Goal: Task Accomplishment & Management: Manage account settings

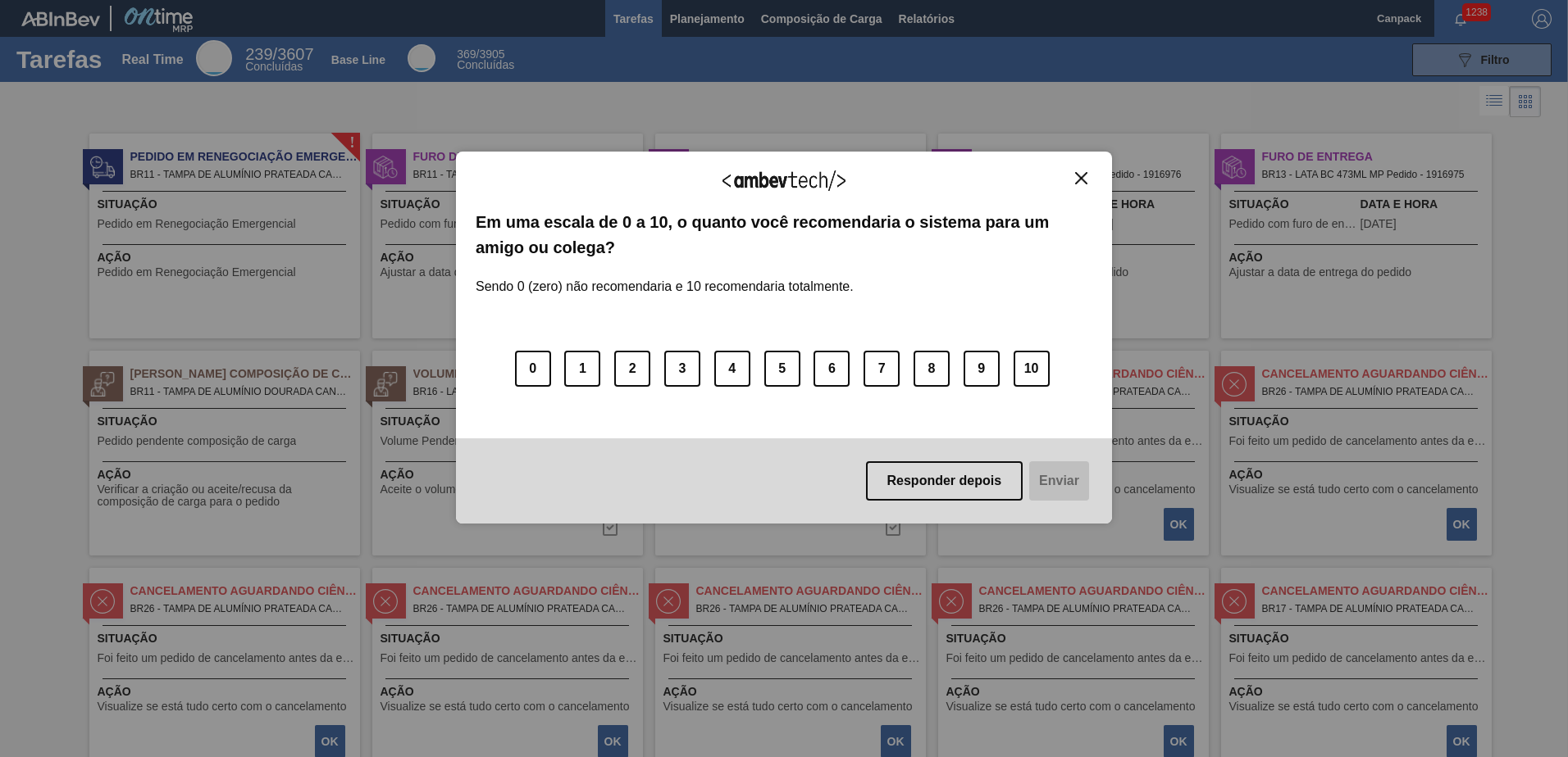
click at [1079, 182] on img "Close" at bounding box center [1081, 178] width 13 height 13
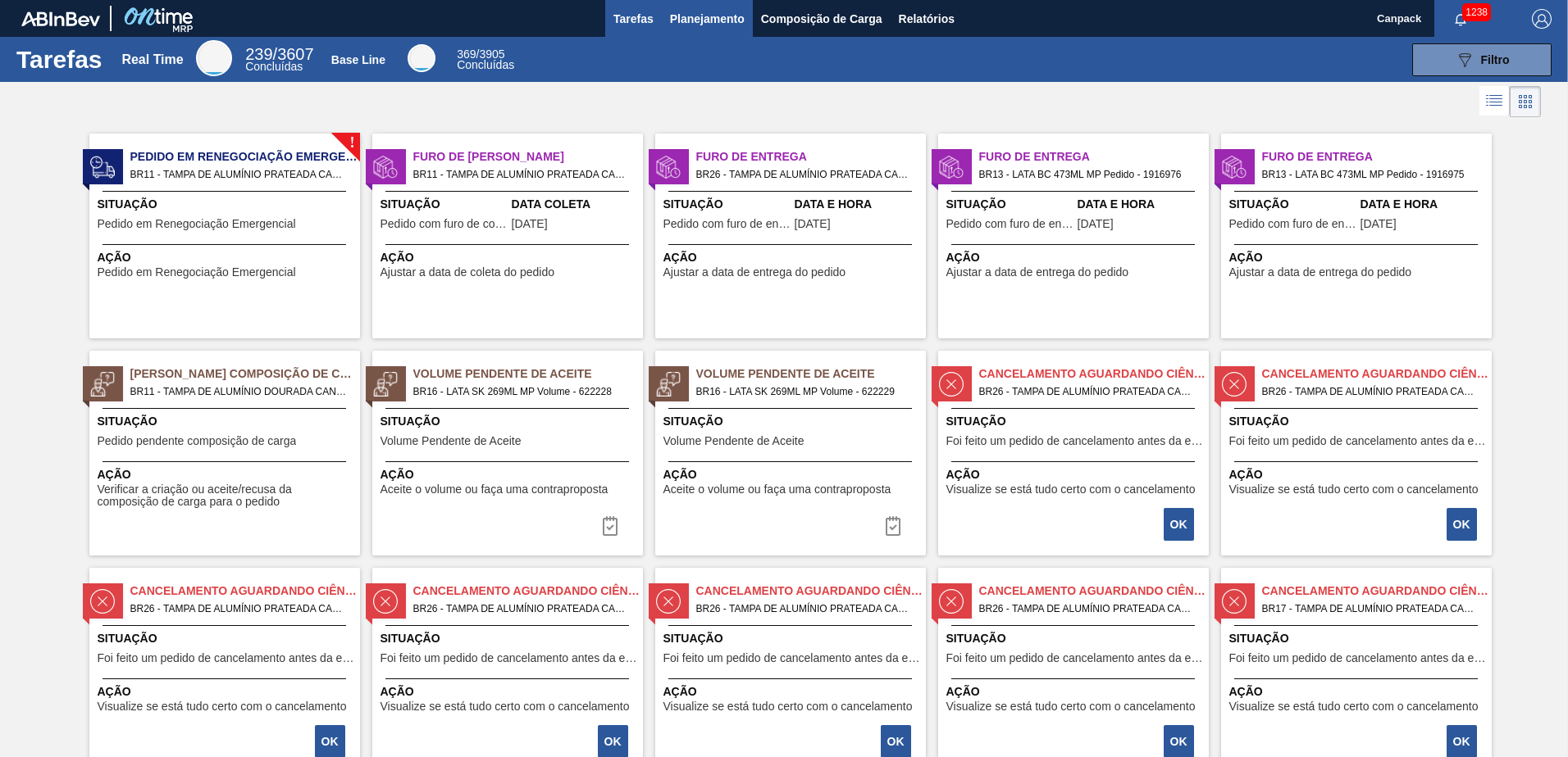
click at [694, 11] on span "Planejamento" at bounding box center [707, 19] width 74 height 20
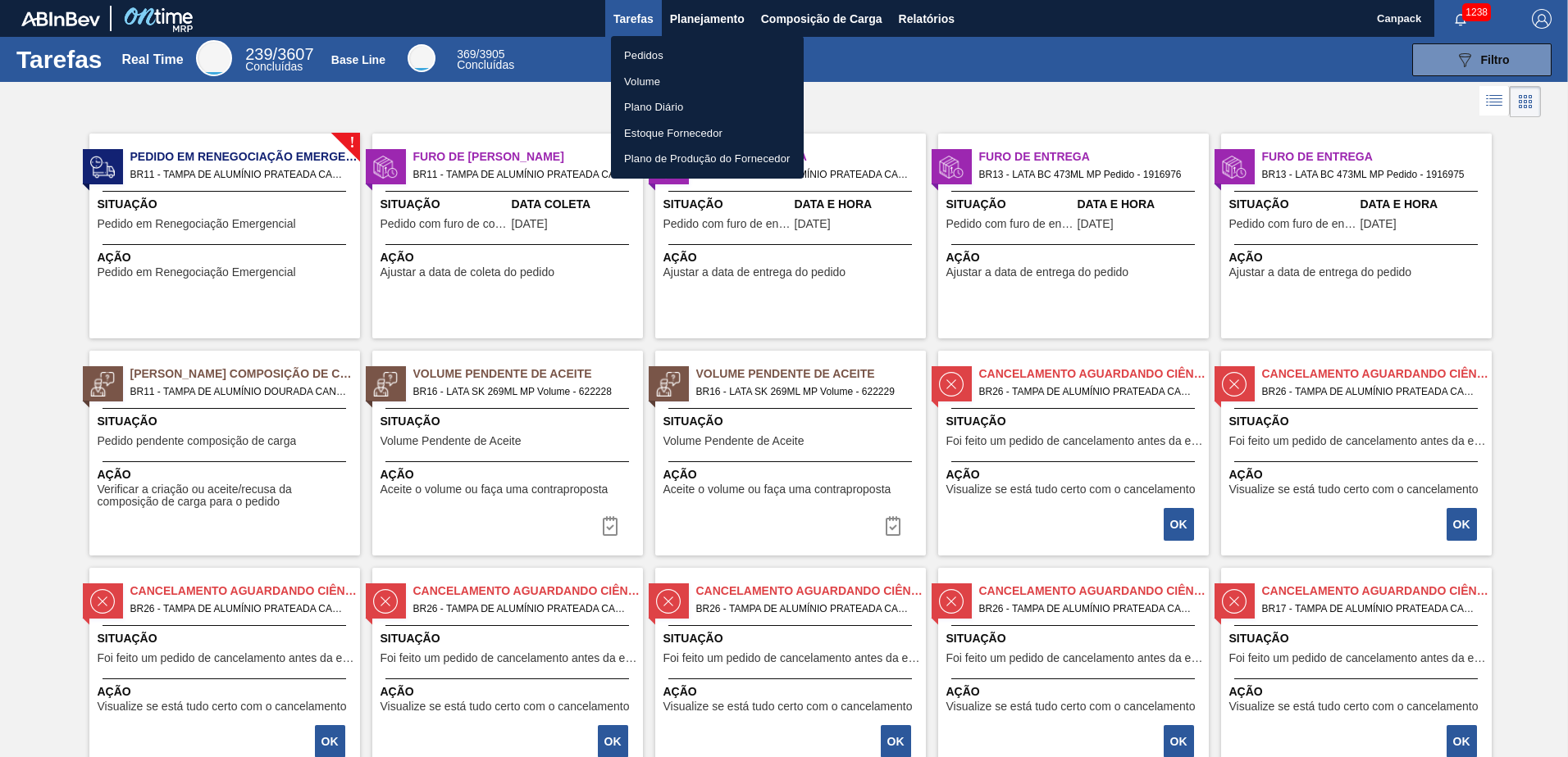
click at [658, 59] on li "Pedidos" at bounding box center [707, 55] width 192 height 26
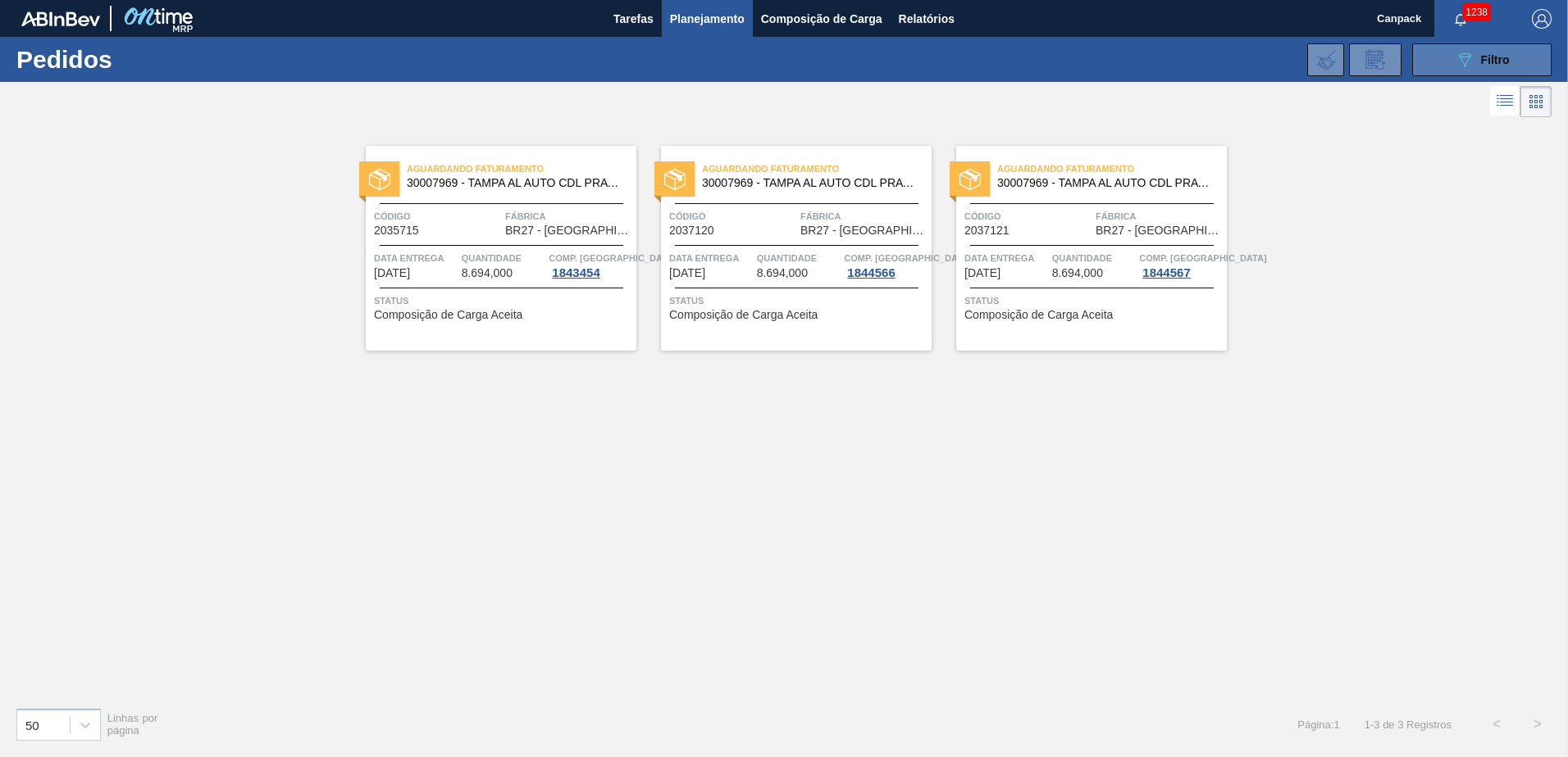
click at [1499, 69] on button "089F7B8B-B2A5-4AFE-B5C0-19BA573D28AC Filtro" at bounding box center [1482, 59] width 140 height 33
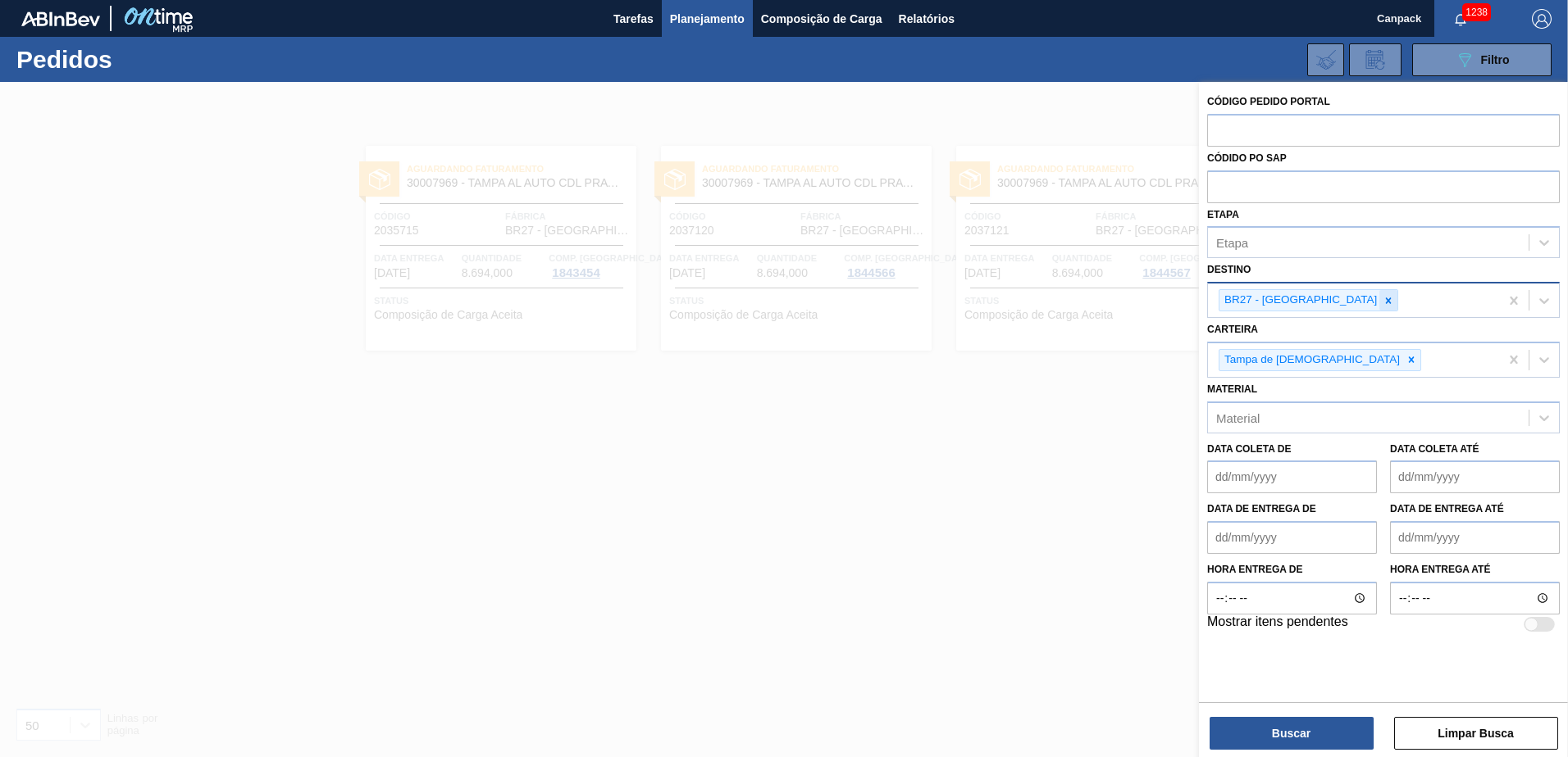
click at [1382, 299] on icon at bounding box center [1388, 301] width 12 height 12
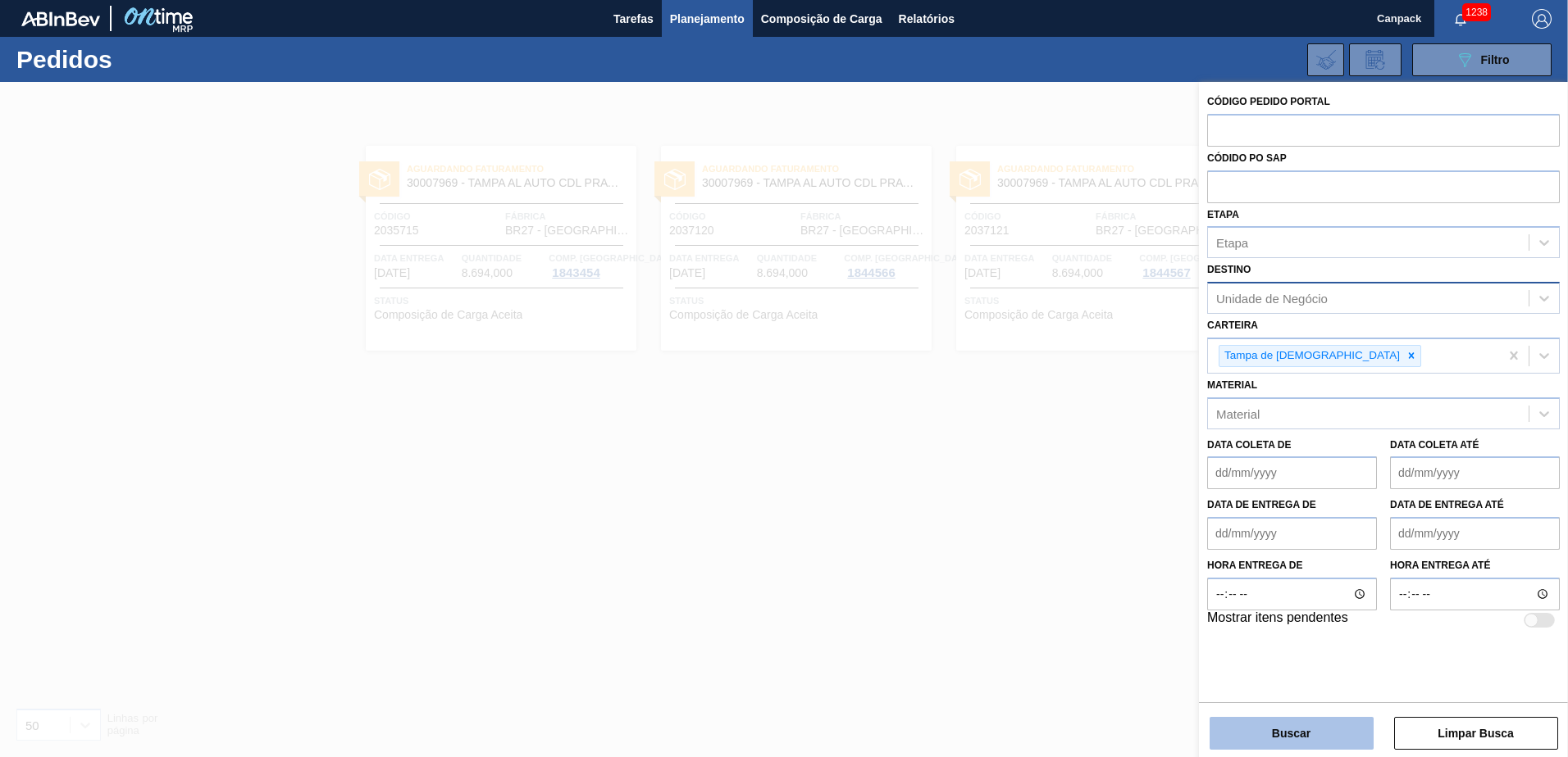
click at [1318, 733] on button "Buscar" at bounding box center [1291, 733] width 164 height 33
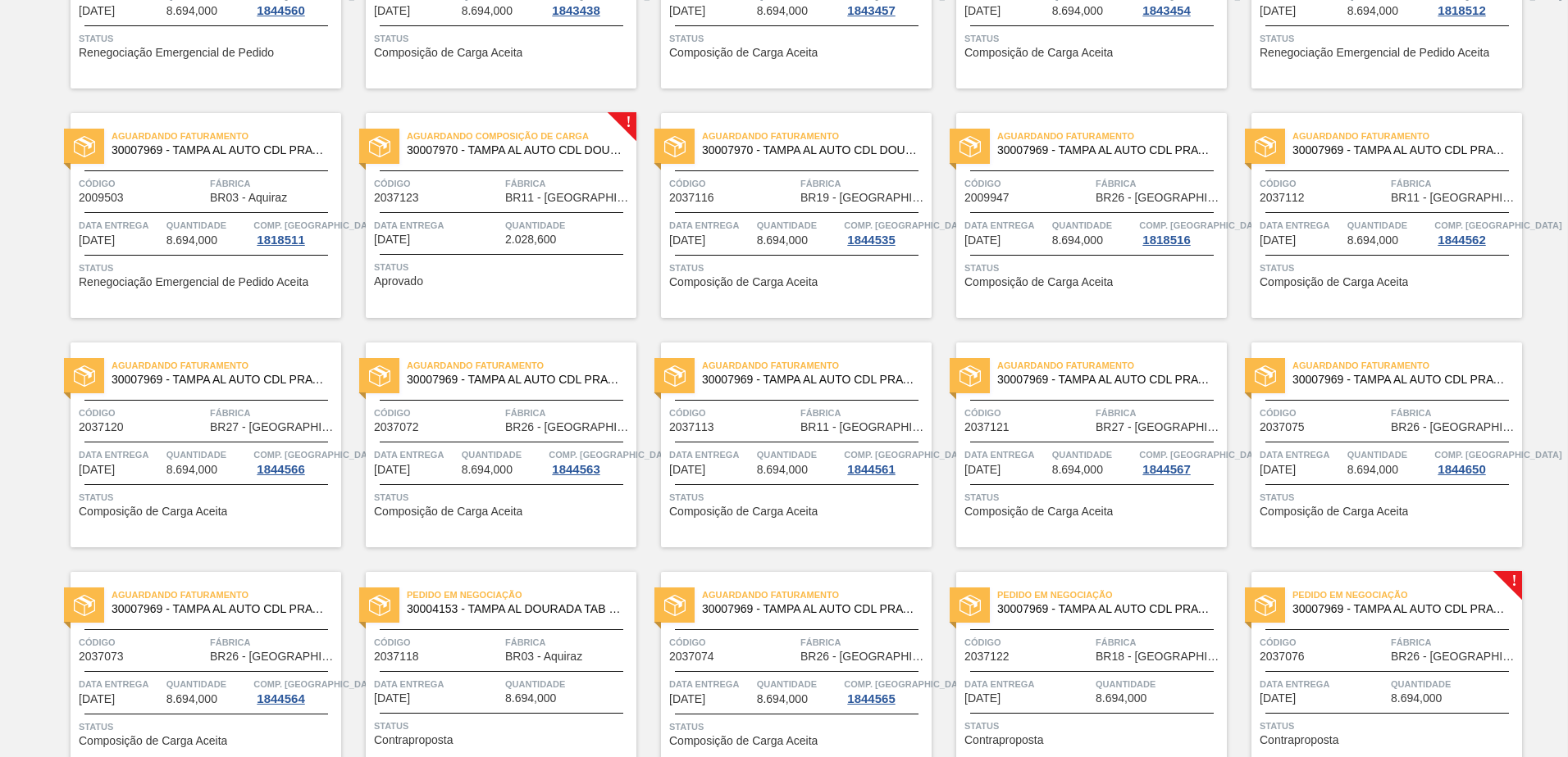
scroll to position [656, 0]
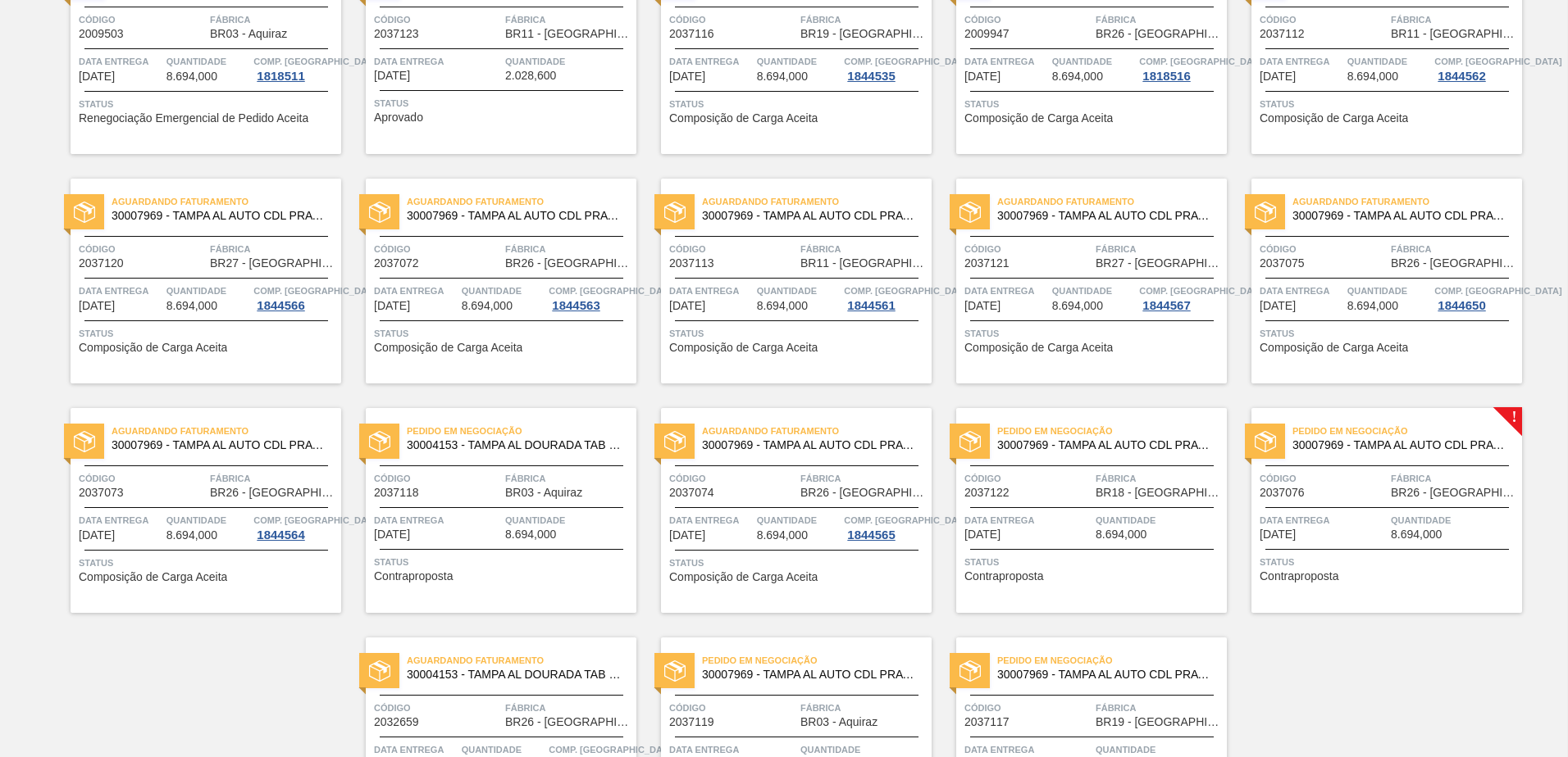
click at [1413, 657] on div "Pedido em Trânsito 30007969 - TAMPA AL AUTO CDL PRATA CANPACK Código 2009948 Fá…" at bounding box center [784, 154] width 1568 height 1377
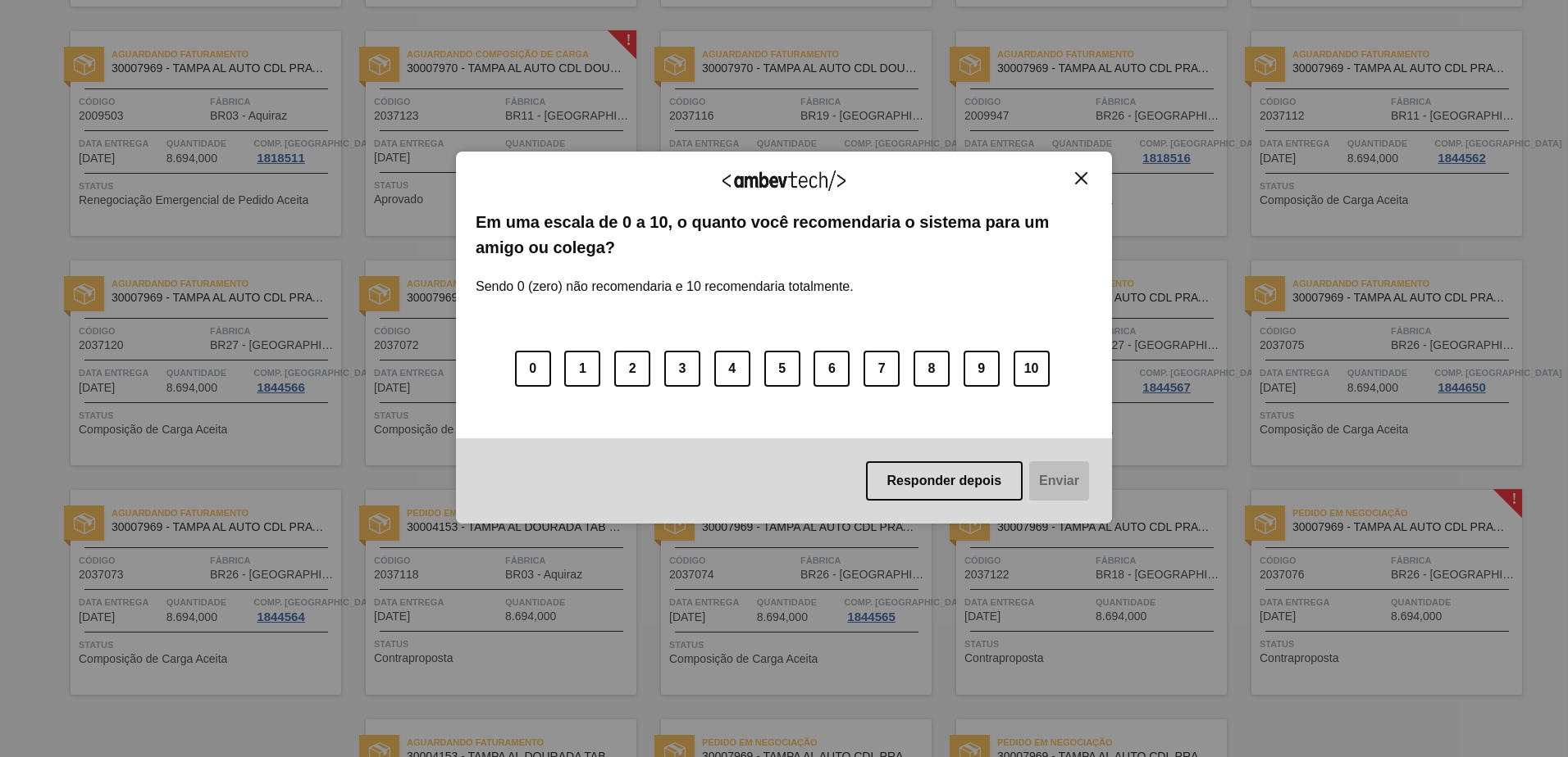
click at [1084, 182] on img "Close" at bounding box center [1081, 178] width 13 height 13
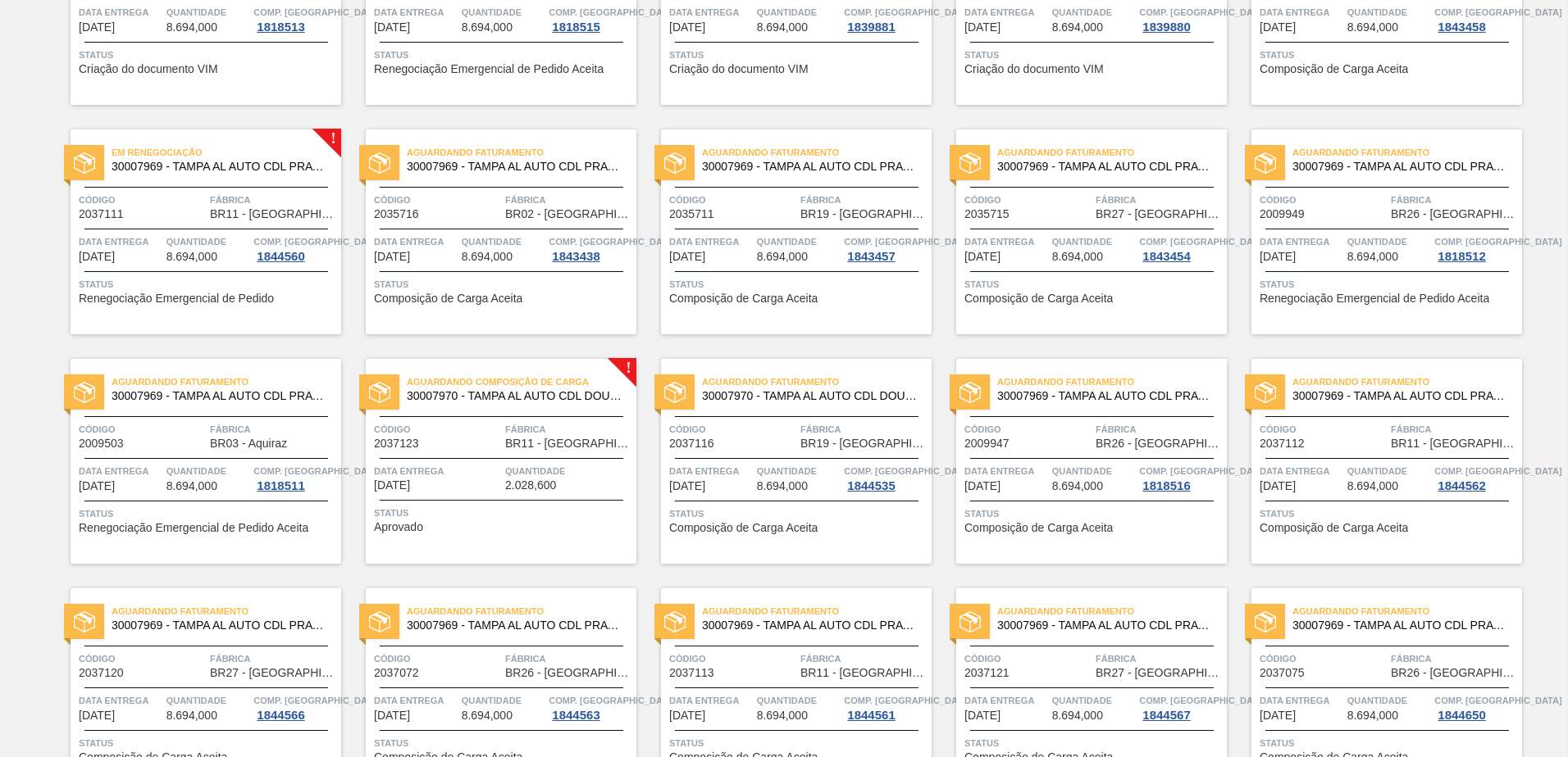
scroll to position [0, 0]
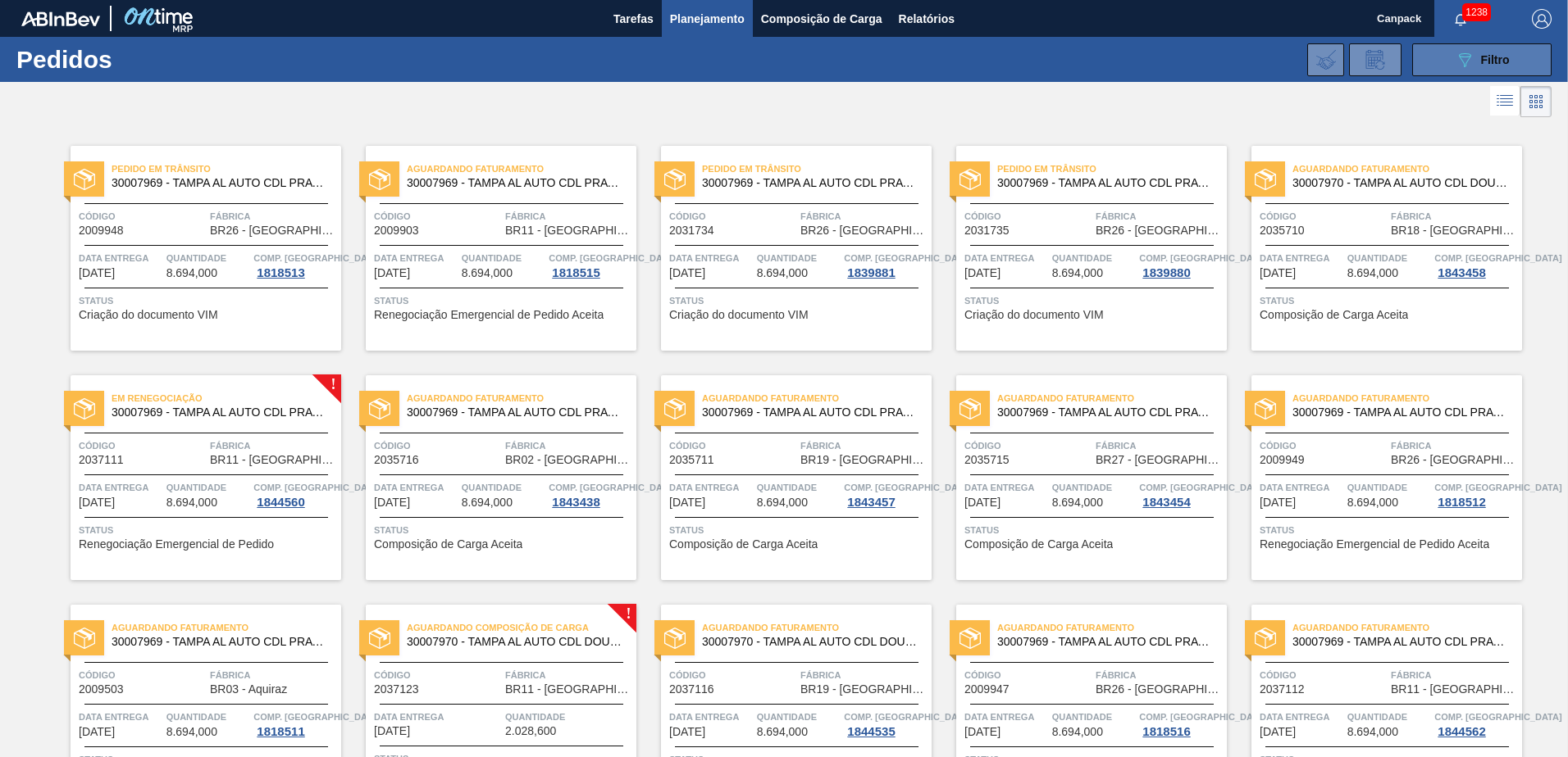
click at [1493, 67] on div "089F7B8B-B2A5-4AFE-B5C0-19BA573D28AC Filtro" at bounding box center [1482, 60] width 55 height 20
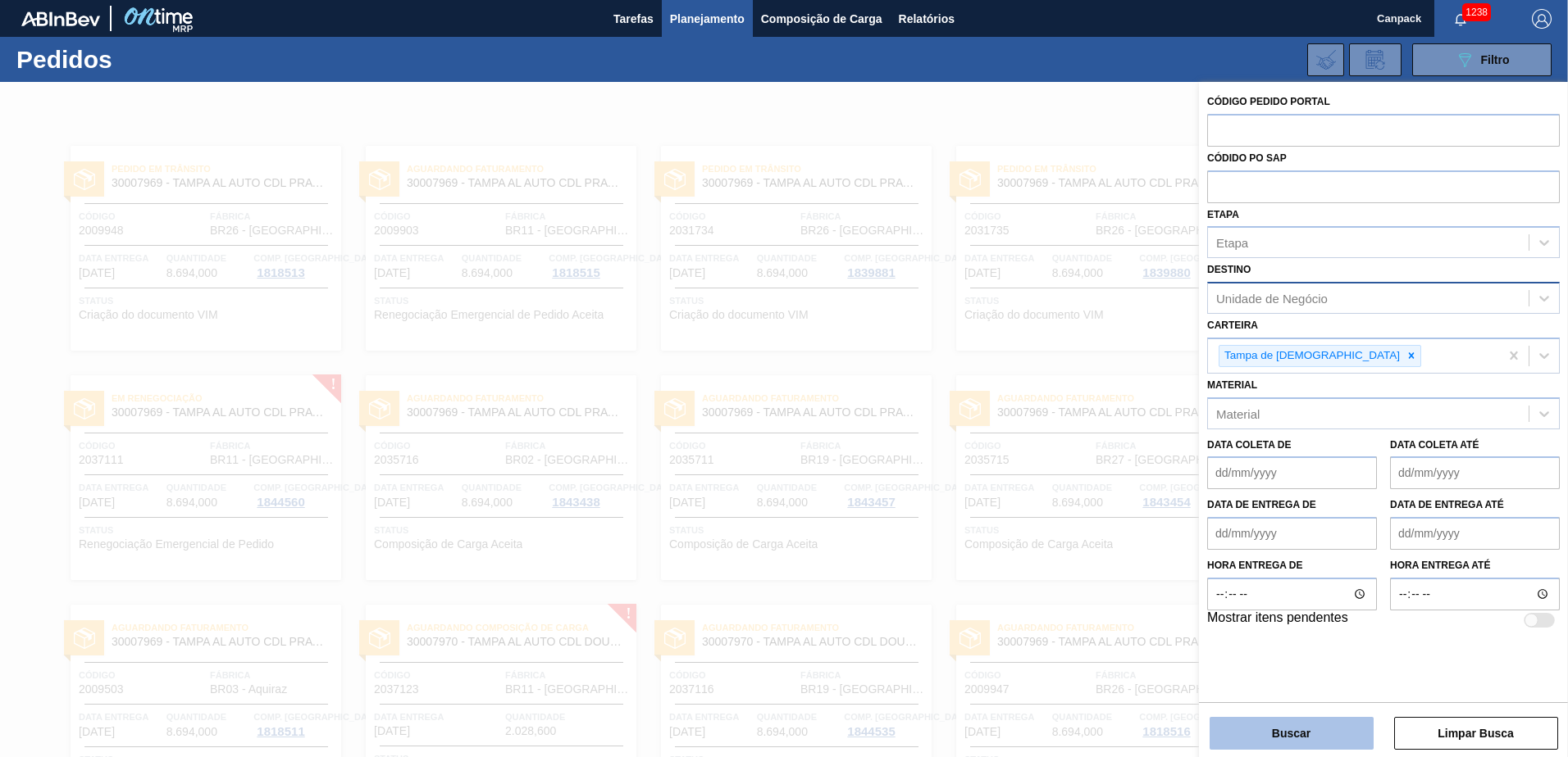
click at [1299, 720] on button "Buscar" at bounding box center [1291, 733] width 164 height 33
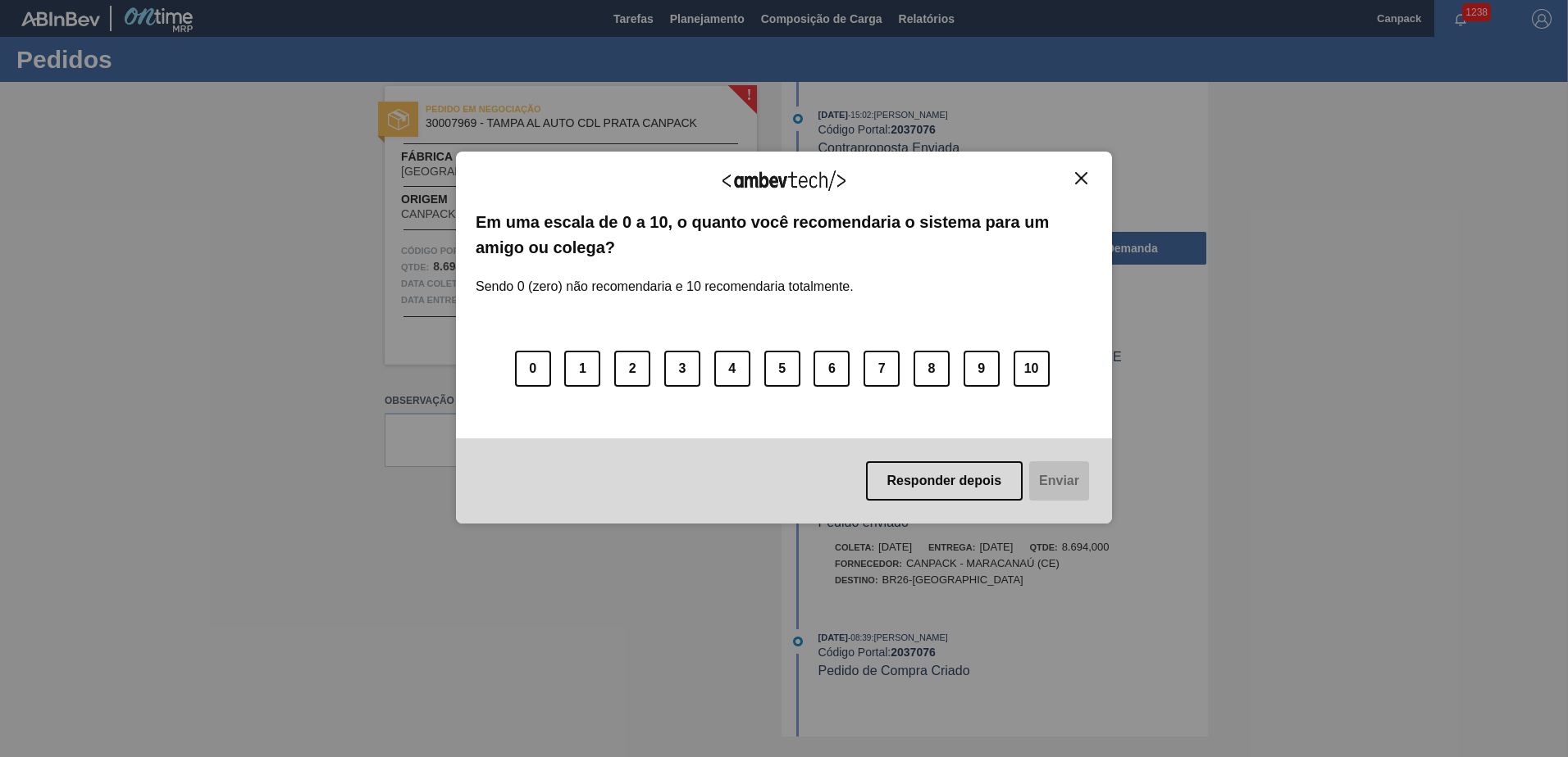
click at [1078, 183] on img "Close" at bounding box center [1081, 178] width 13 height 13
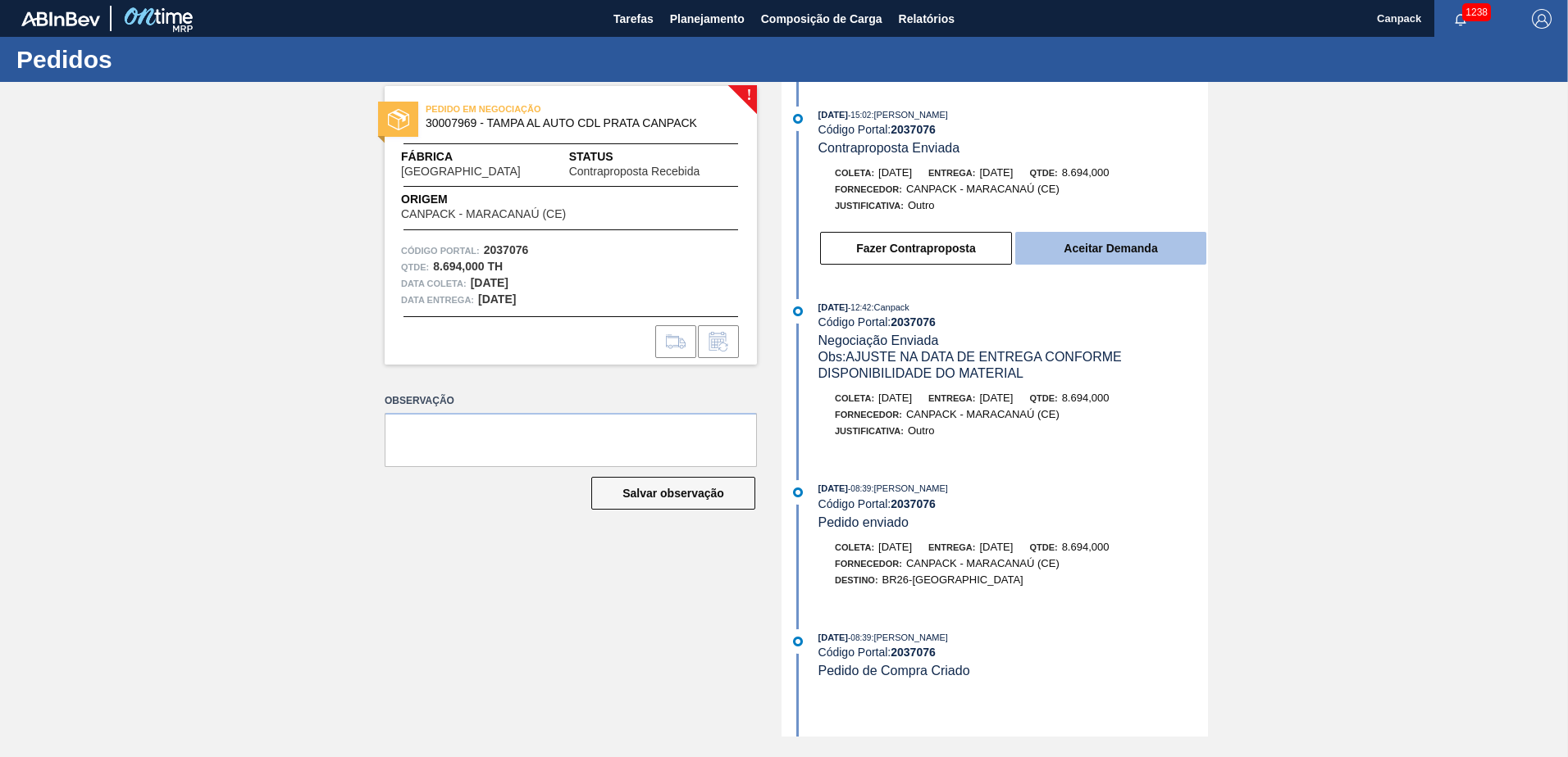
click at [1080, 246] on button "Aceitar Demanda" at bounding box center [1110, 248] width 191 height 33
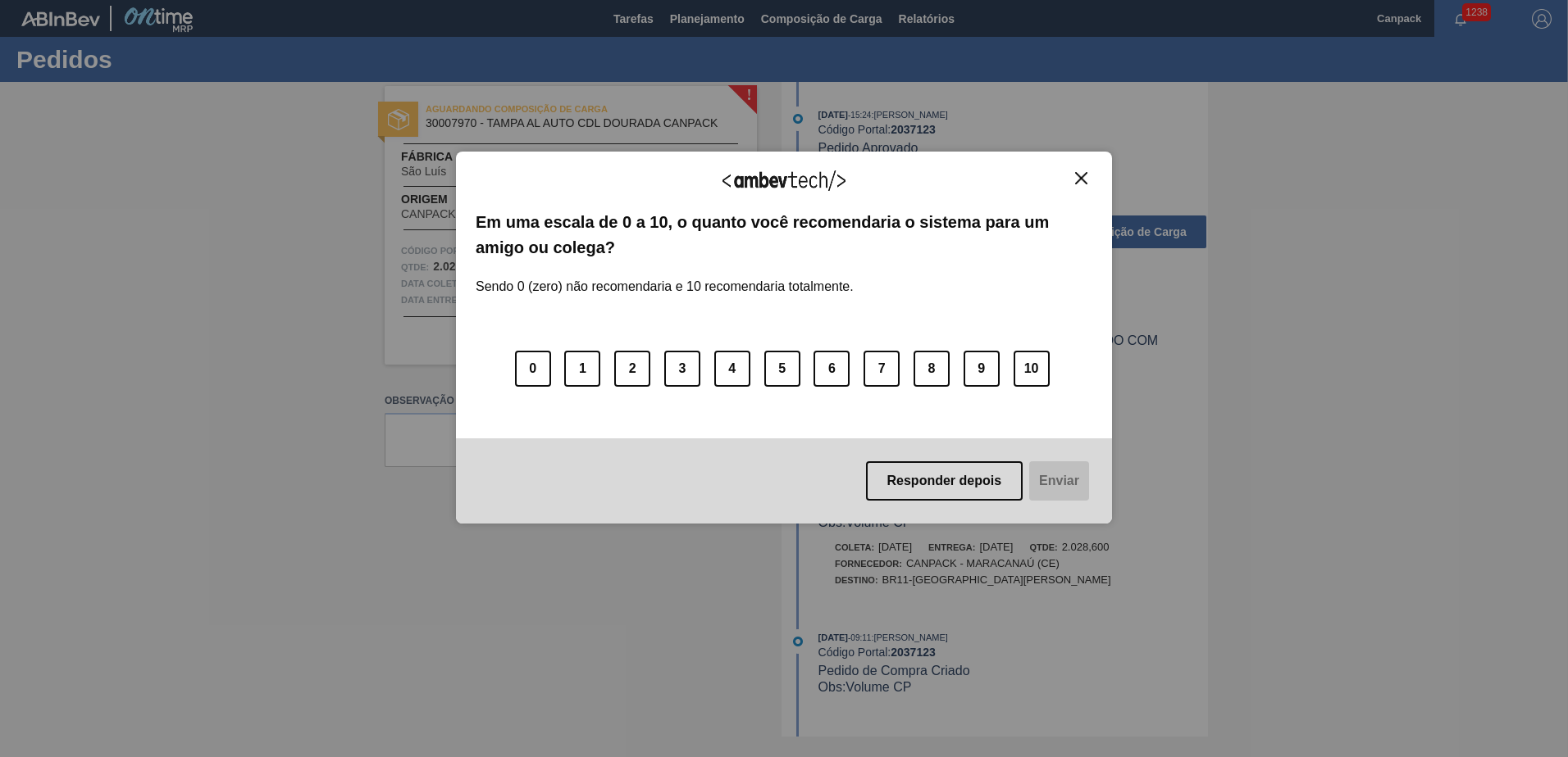
click at [1079, 182] on img "Close" at bounding box center [1081, 178] width 13 height 13
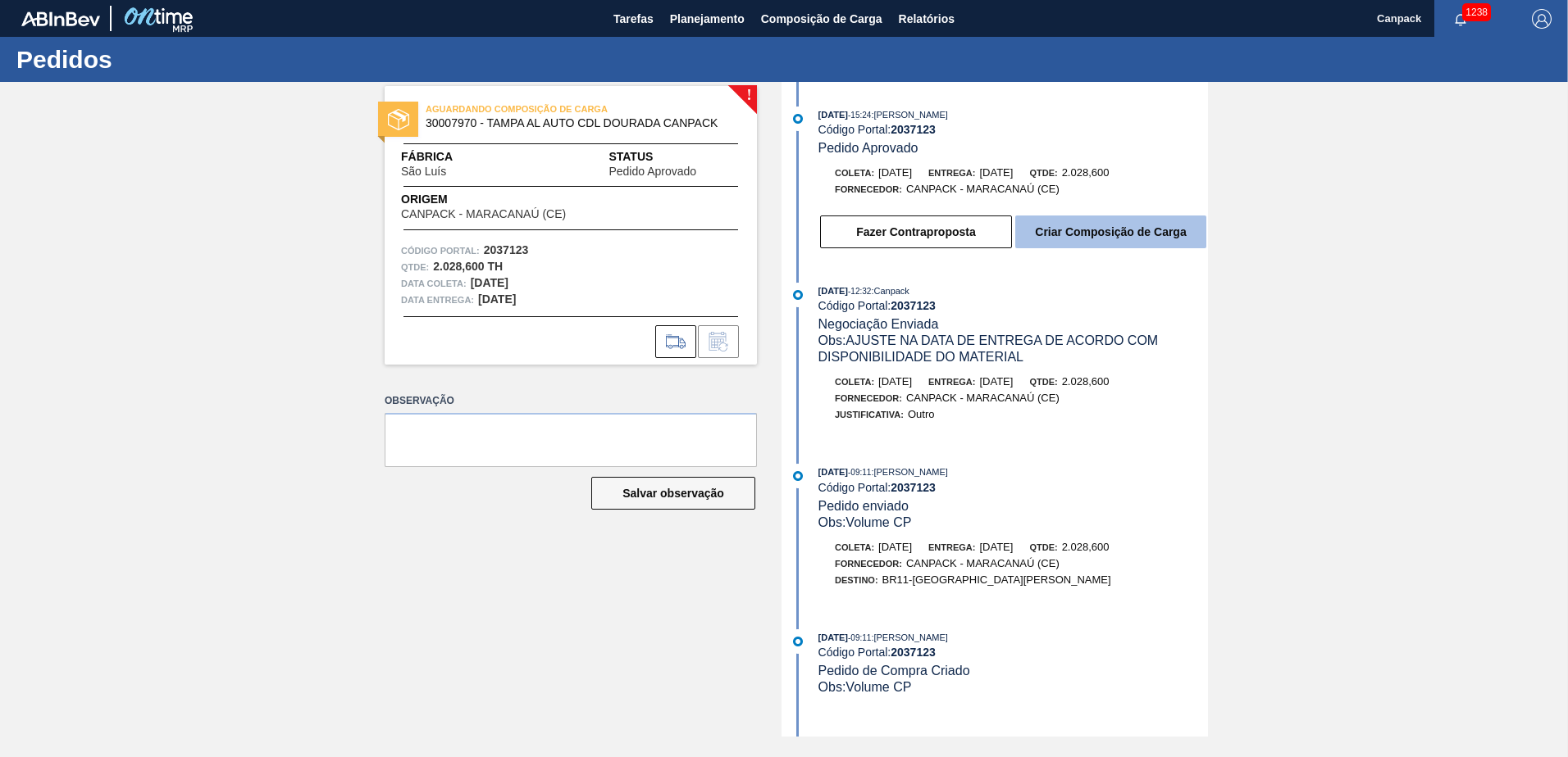
click at [1080, 224] on button "Criar Composição de Carga" at bounding box center [1110, 232] width 191 height 33
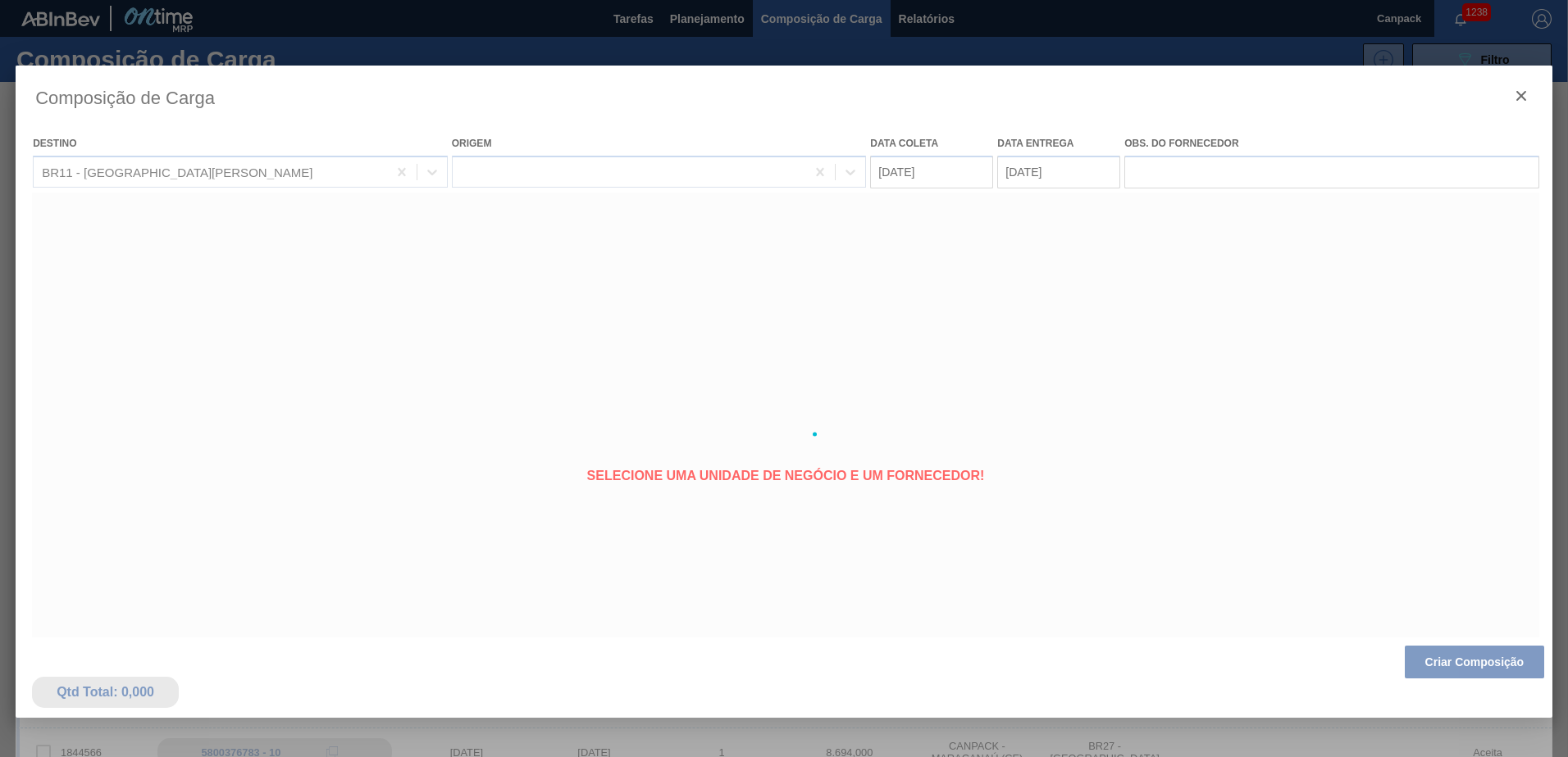
type coleta "[DATE]"
type entrega "[DATE]"
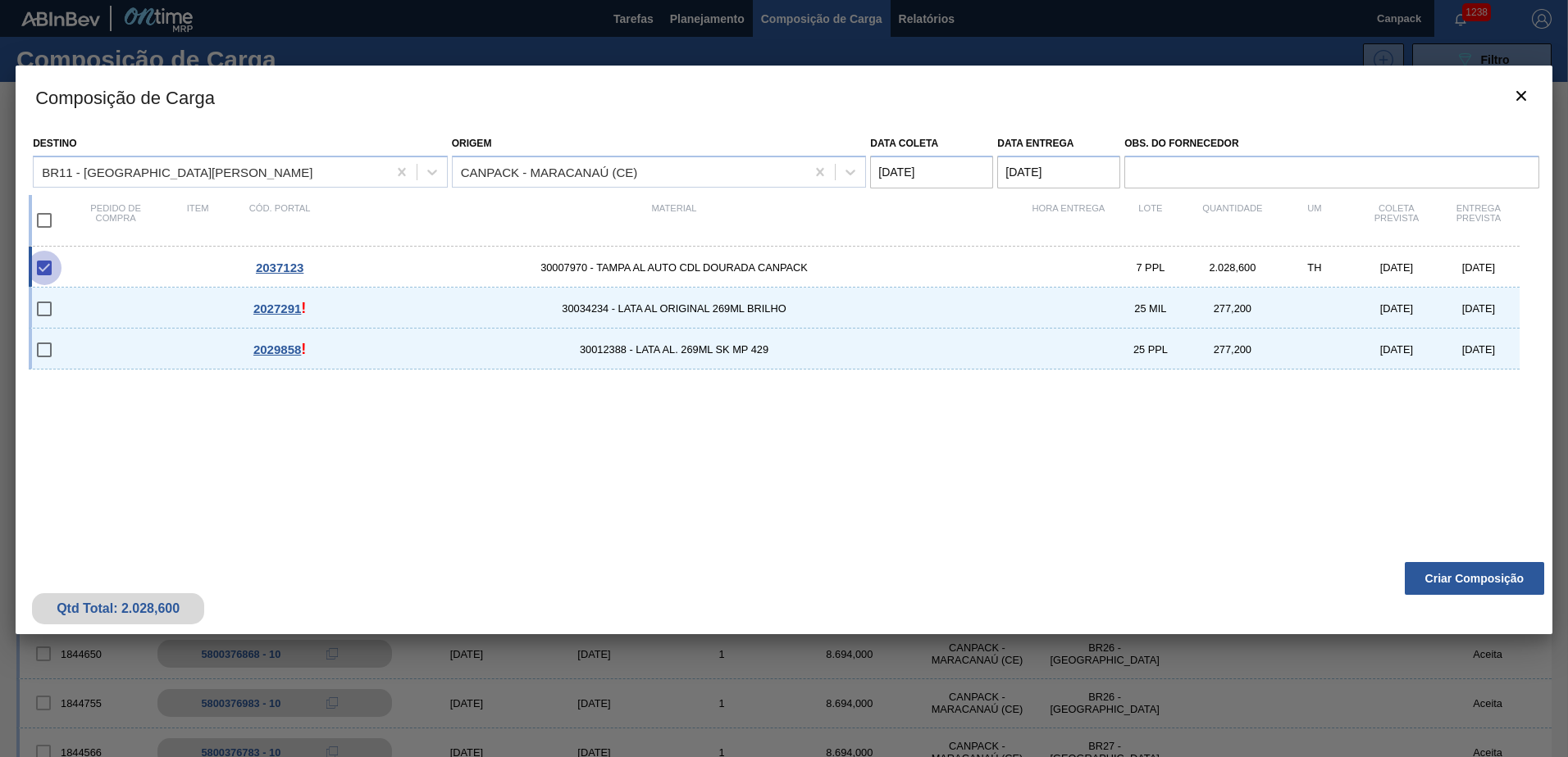
click at [44, 271] on input "checkbox" at bounding box center [44, 268] width 34 height 34
checkbox input "true"
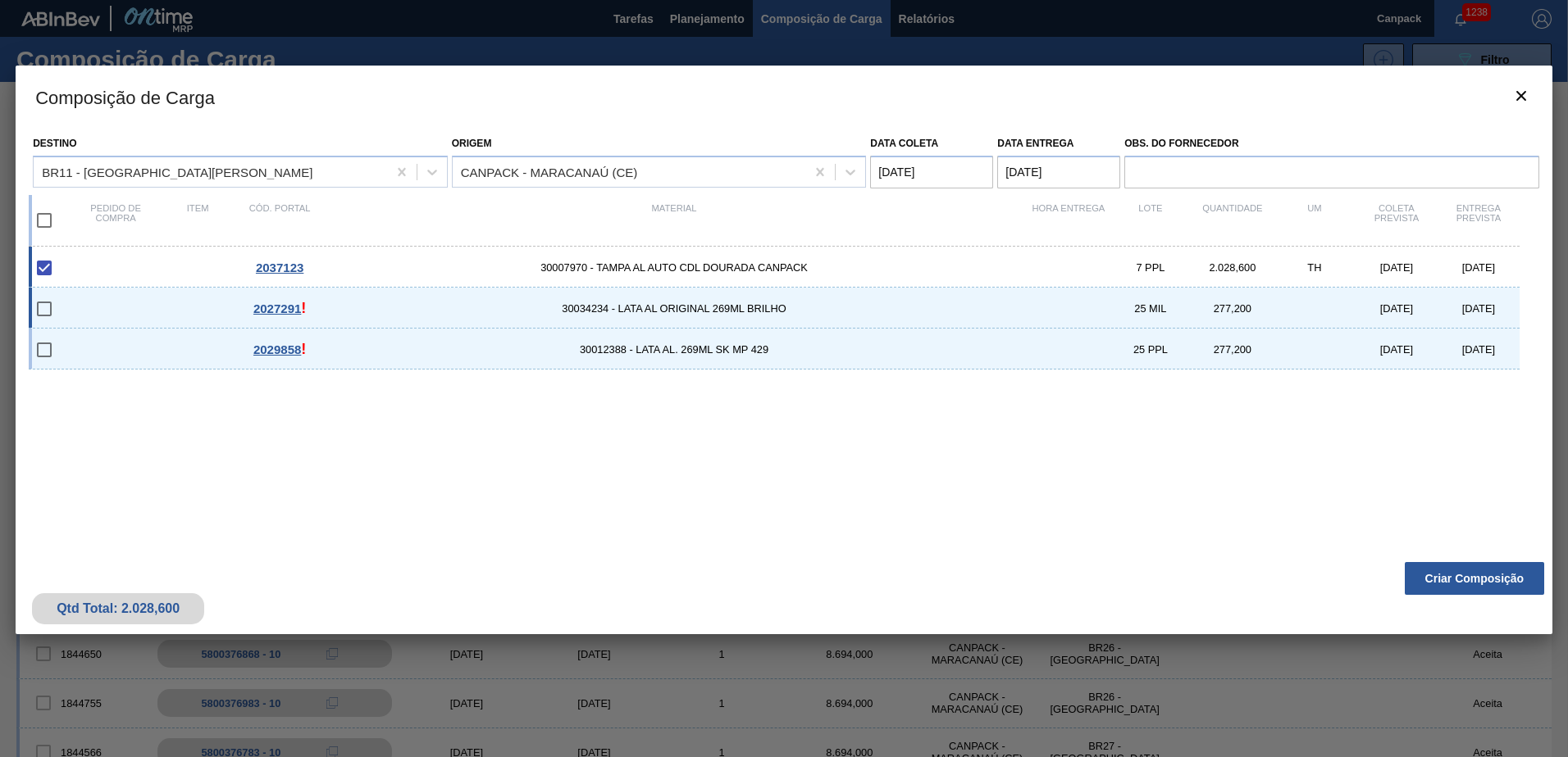
click at [49, 311] on input "checkbox" at bounding box center [44, 309] width 34 height 34
checkbox input "false"
click at [40, 265] on input "checkbox" at bounding box center [44, 268] width 34 height 34
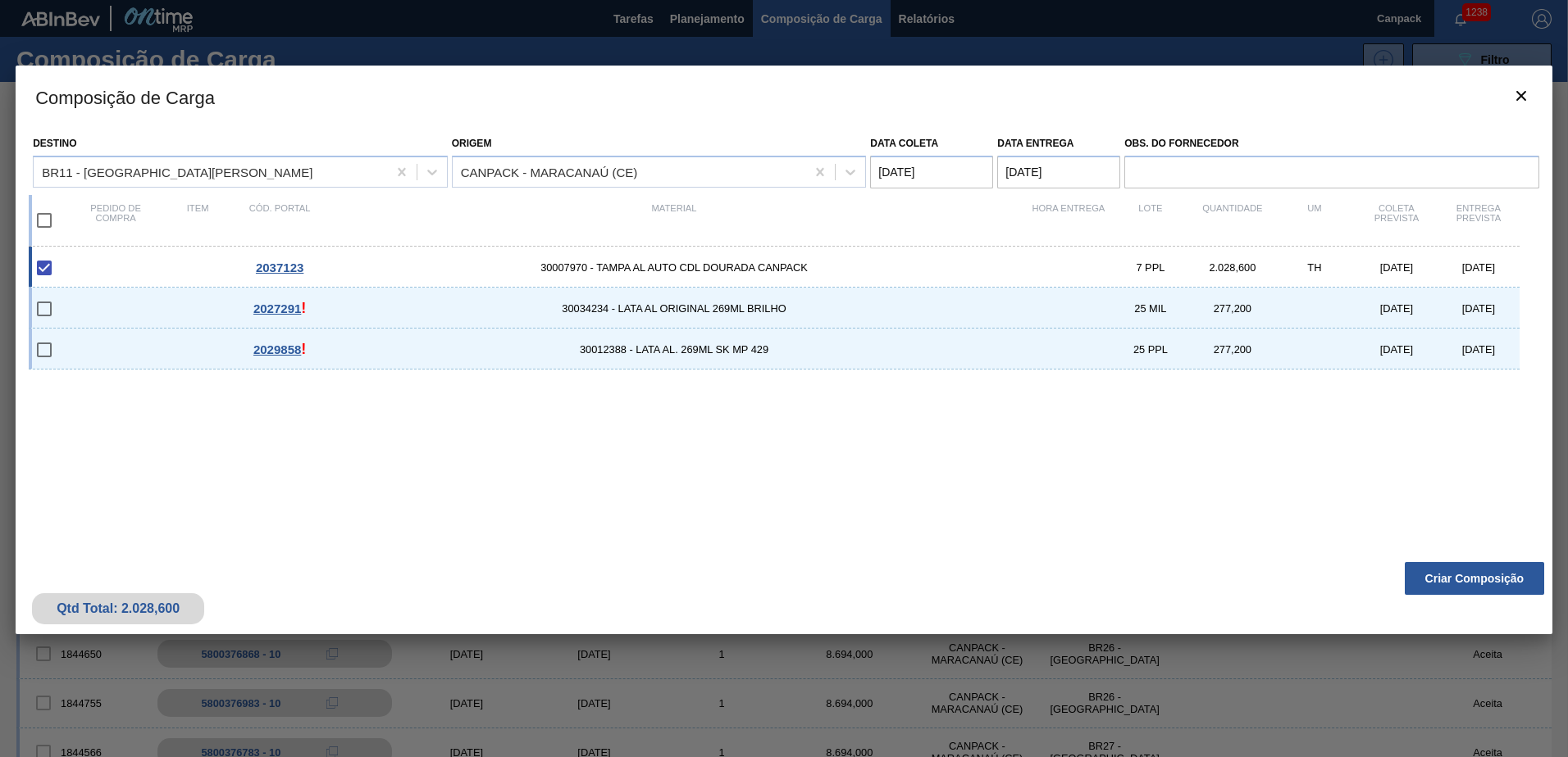
checkbox input "true"
click at [44, 212] on input "checkbox" at bounding box center [44, 220] width 34 height 34
checkbox input "true"
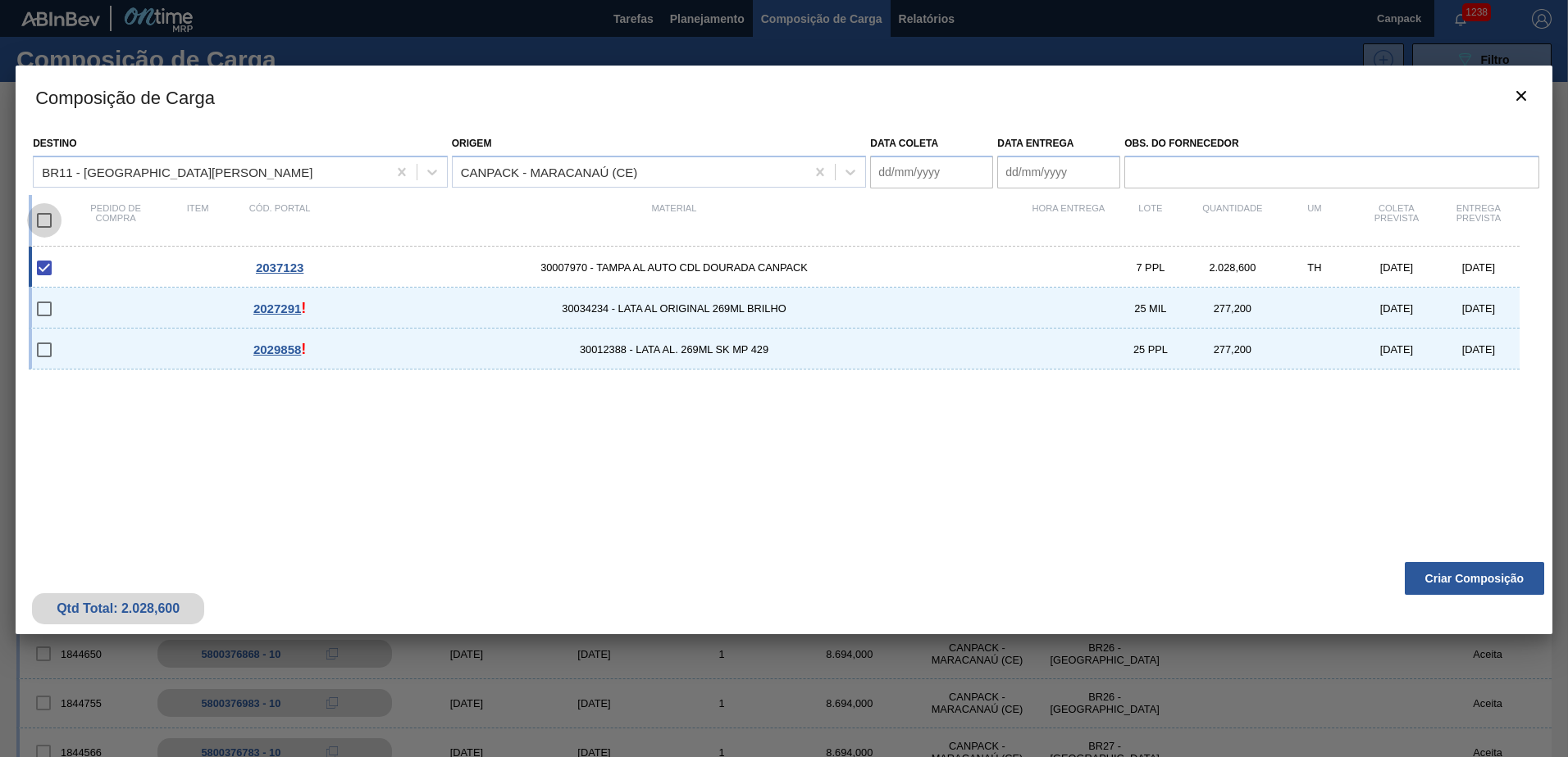
click at [44, 212] on input "checkbox" at bounding box center [44, 220] width 34 height 34
checkbox input "false"
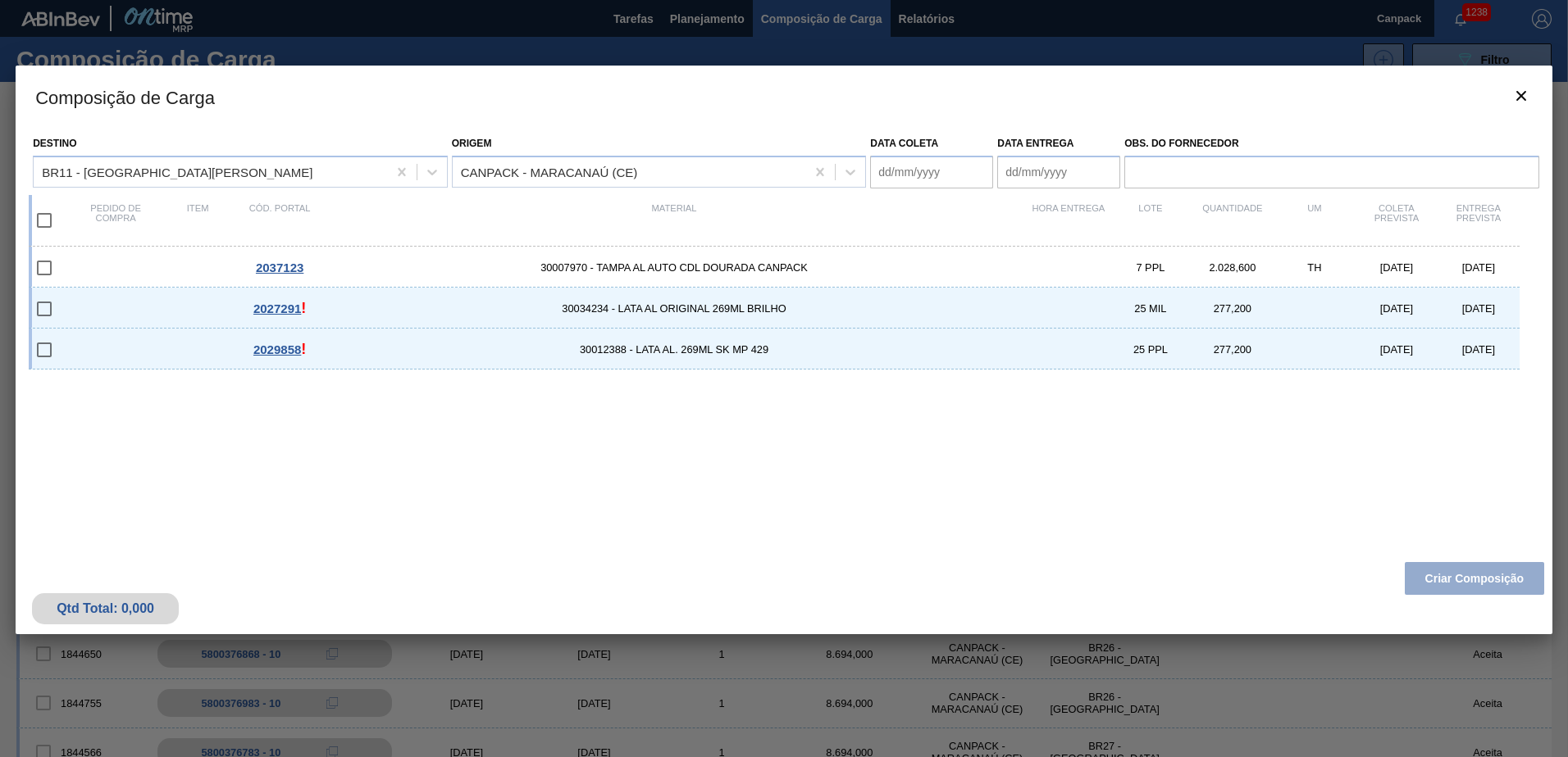
click at [44, 212] on input "checkbox" at bounding box center [44, 220] width 34 height 34
checkbox input "true"
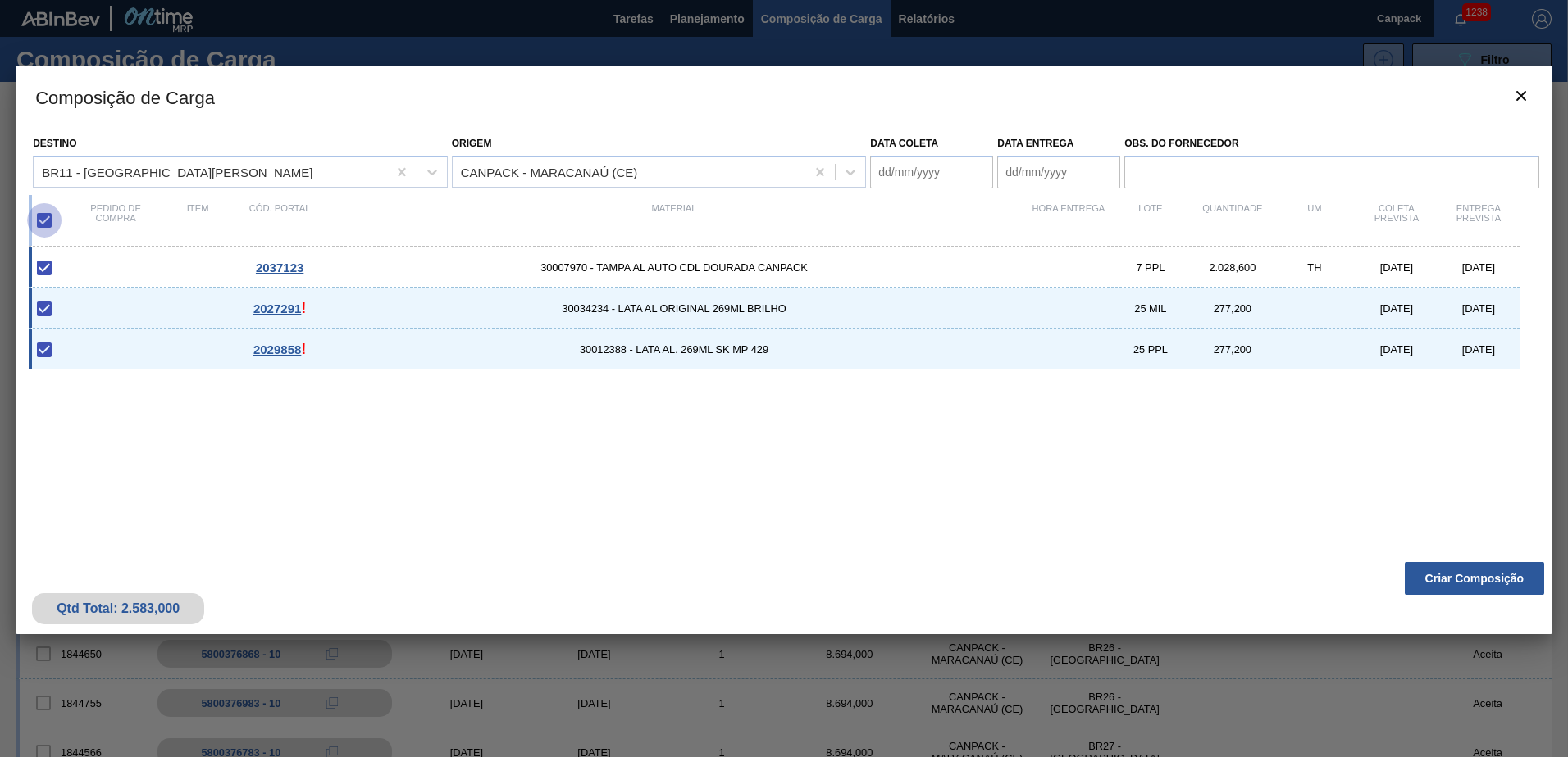
click at [44, 212] on input "checkbox" at bounding box center [44, 220] width 34 height 34
checkbox input "false"
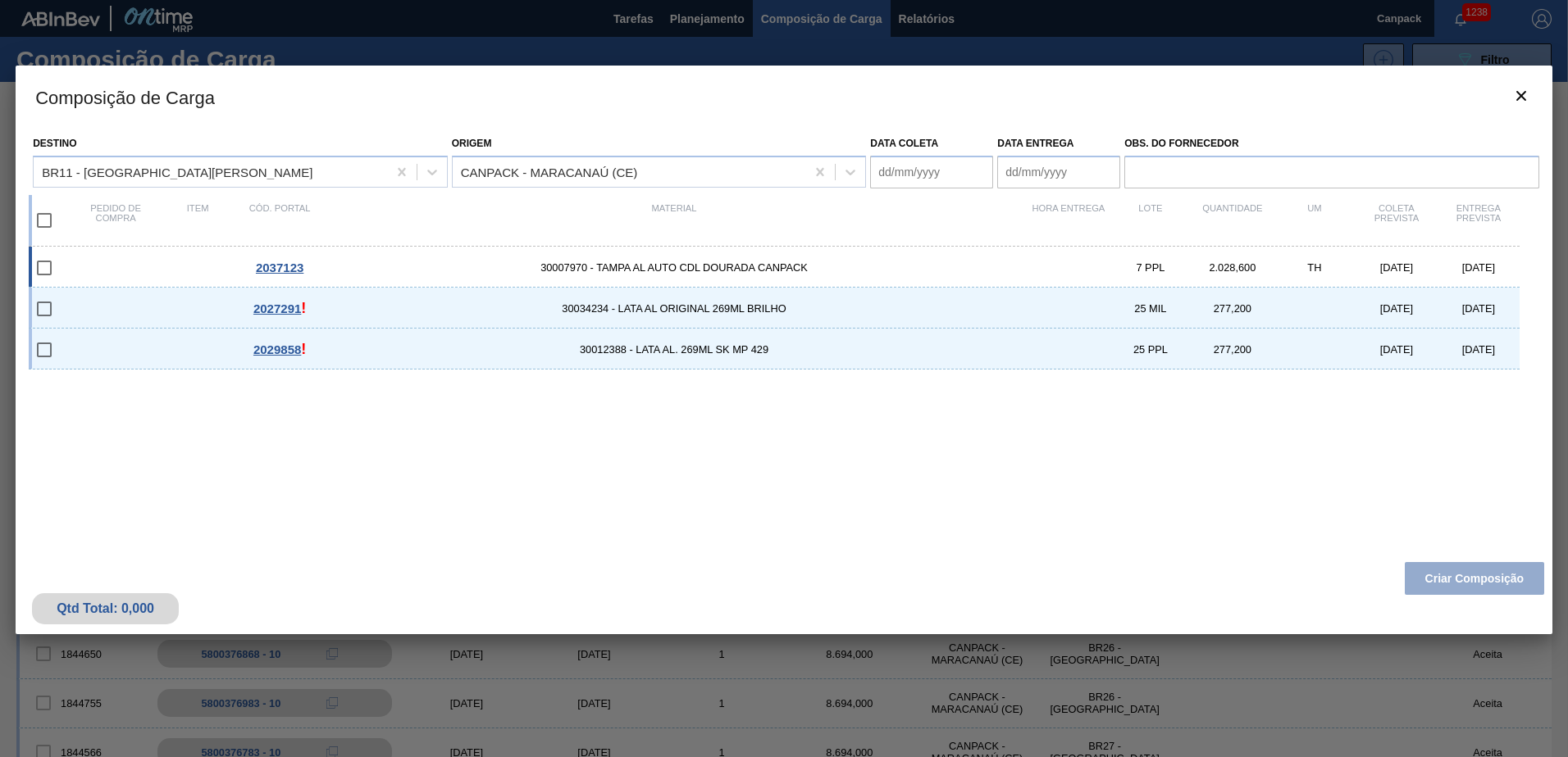
click at [46, 266] on input "checkbox" at bounding box center [44, 268] width 34 height 34
click at [43, 269] on input "checkbox" at bounding box center [44, 268] width 34 height 34
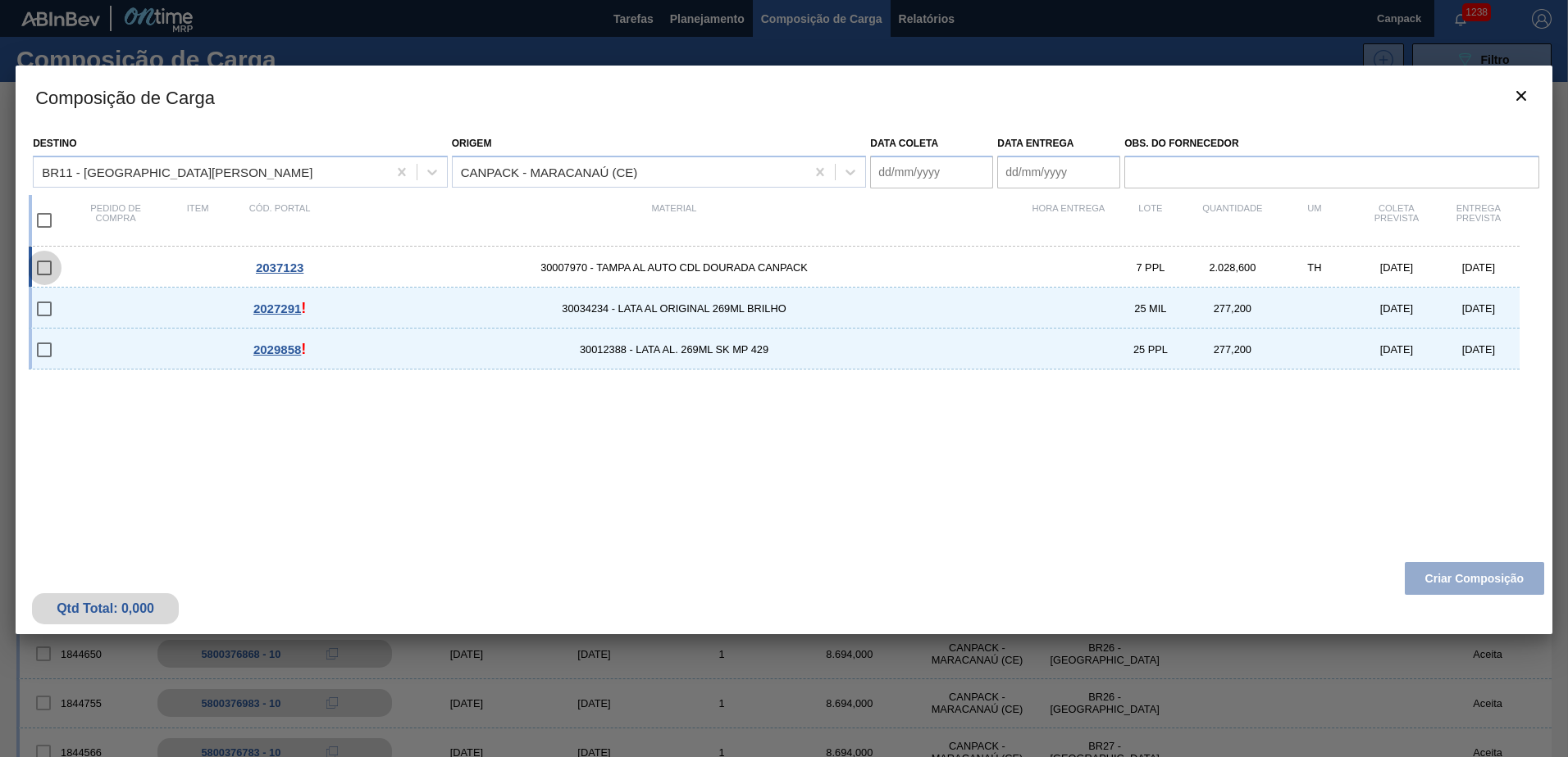
click at [43, 269] on input "checkbox" at bounding box center [44, 268] width 34 height 34
checkbox input "false"
click at [1513, 100] on icon "botão de ícone" at bounding box center [1521, 96] width 20 height 20
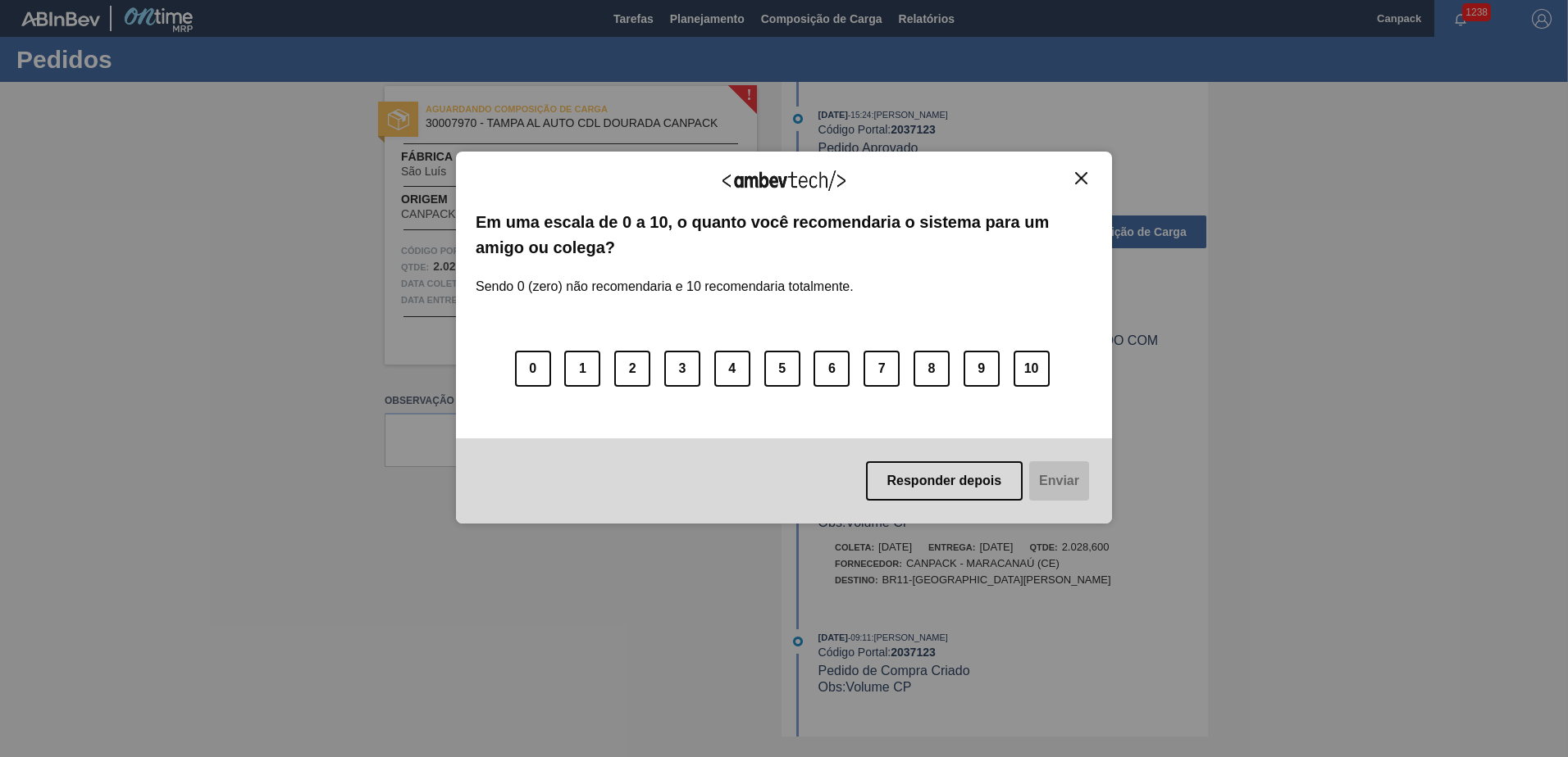
click at [1075, 176] on img "Close" at bounding box center [1081, 178] width 13 height 13
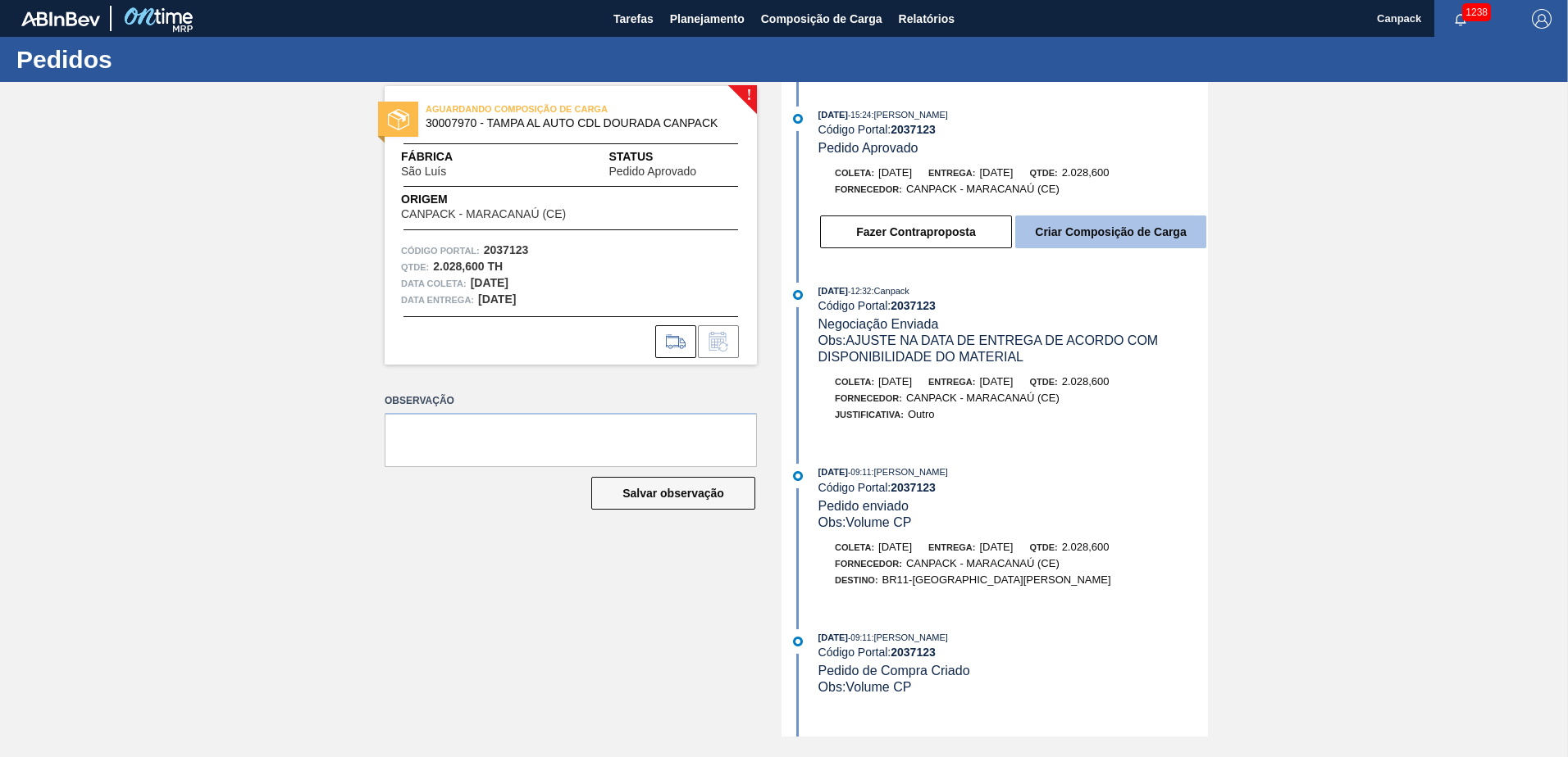
click at [1104, 224] on button "Criar Composição de Carga" at bounding box center [1110, 232] width 191 height 33
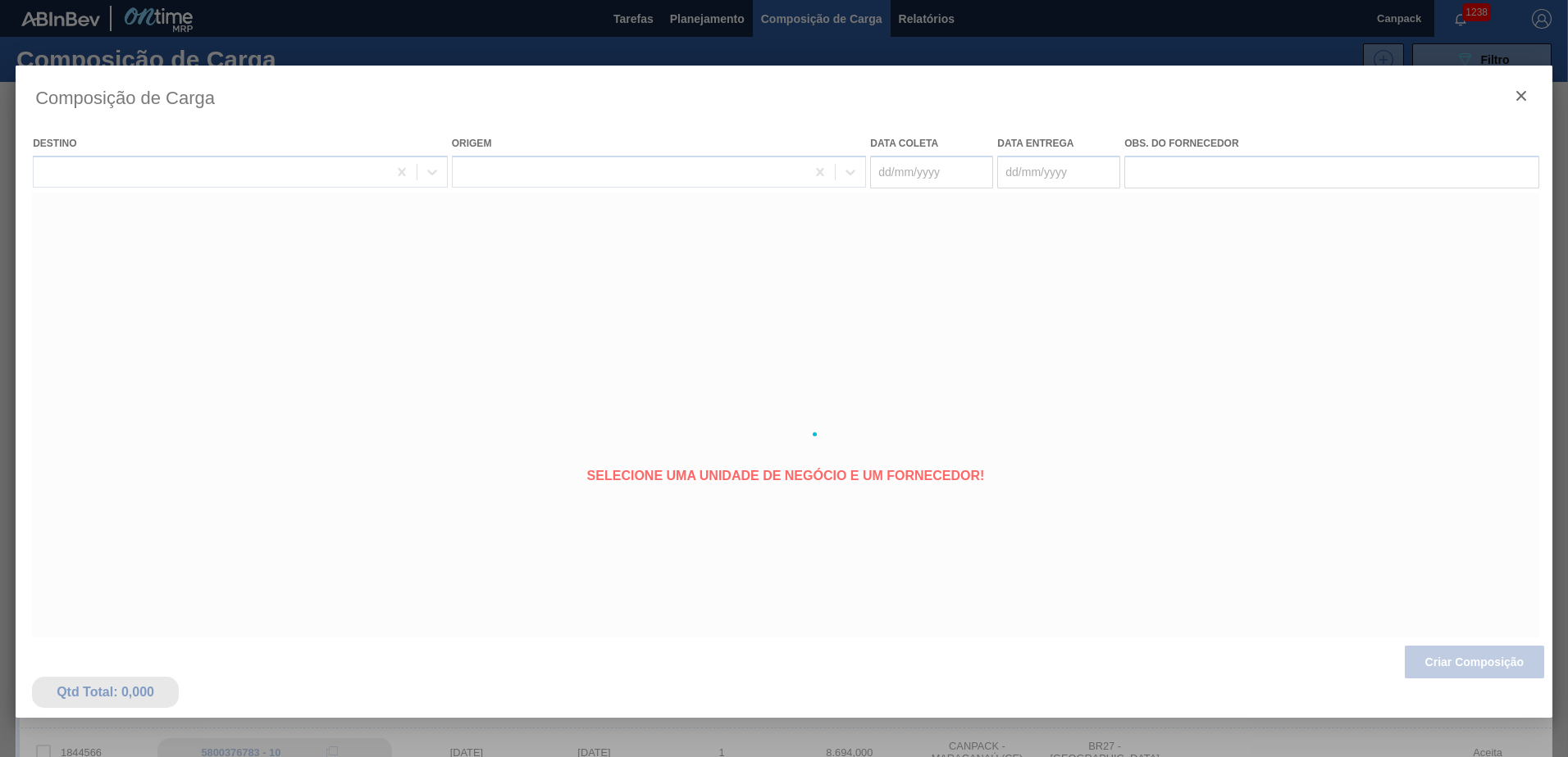
type coleta "27/09/2025"
type entrega "29/09/2025"
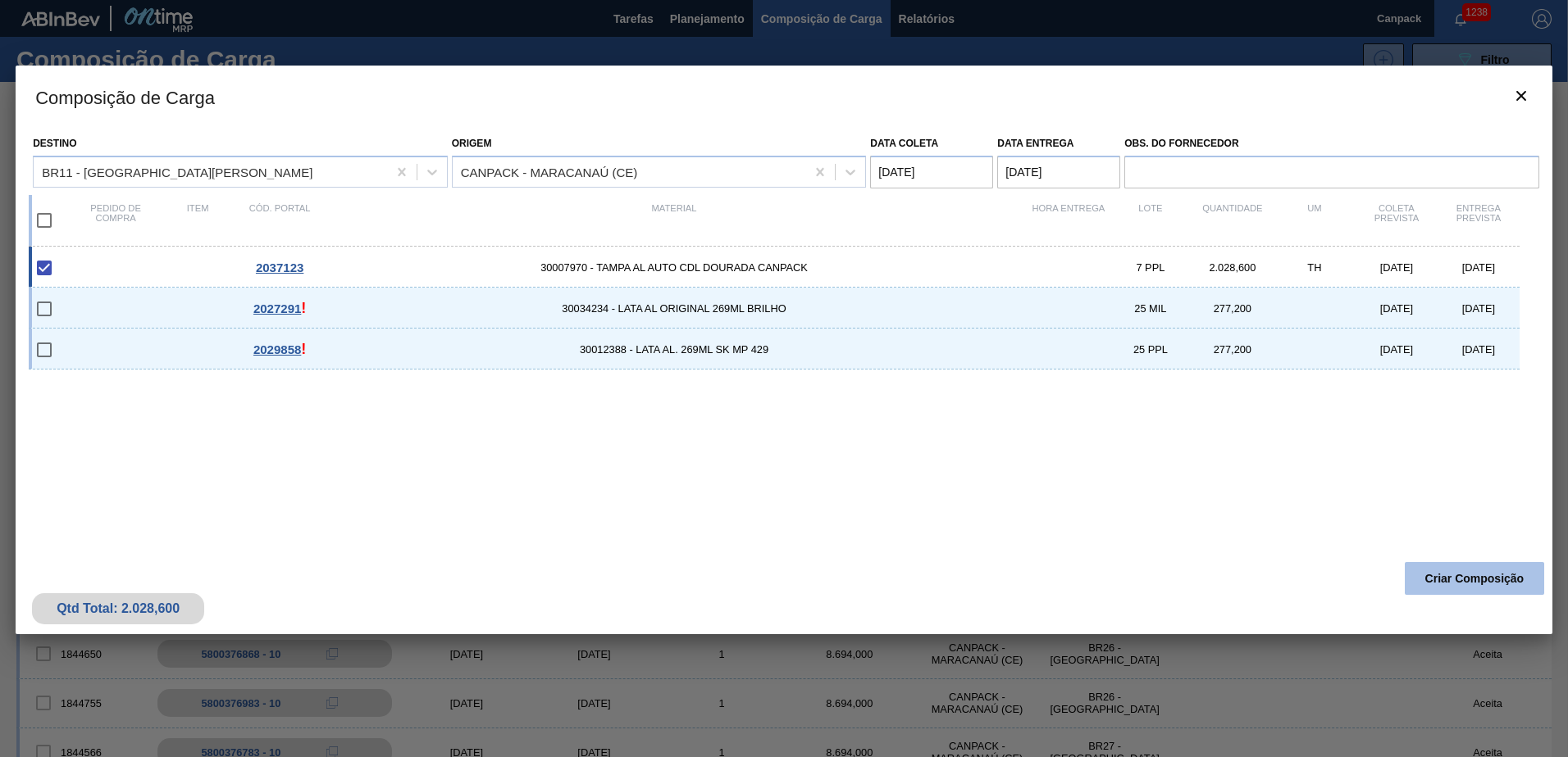
click at [1444, 580] on button "Criar Composição" at bounding box center [1474, 578] width 140 height 33
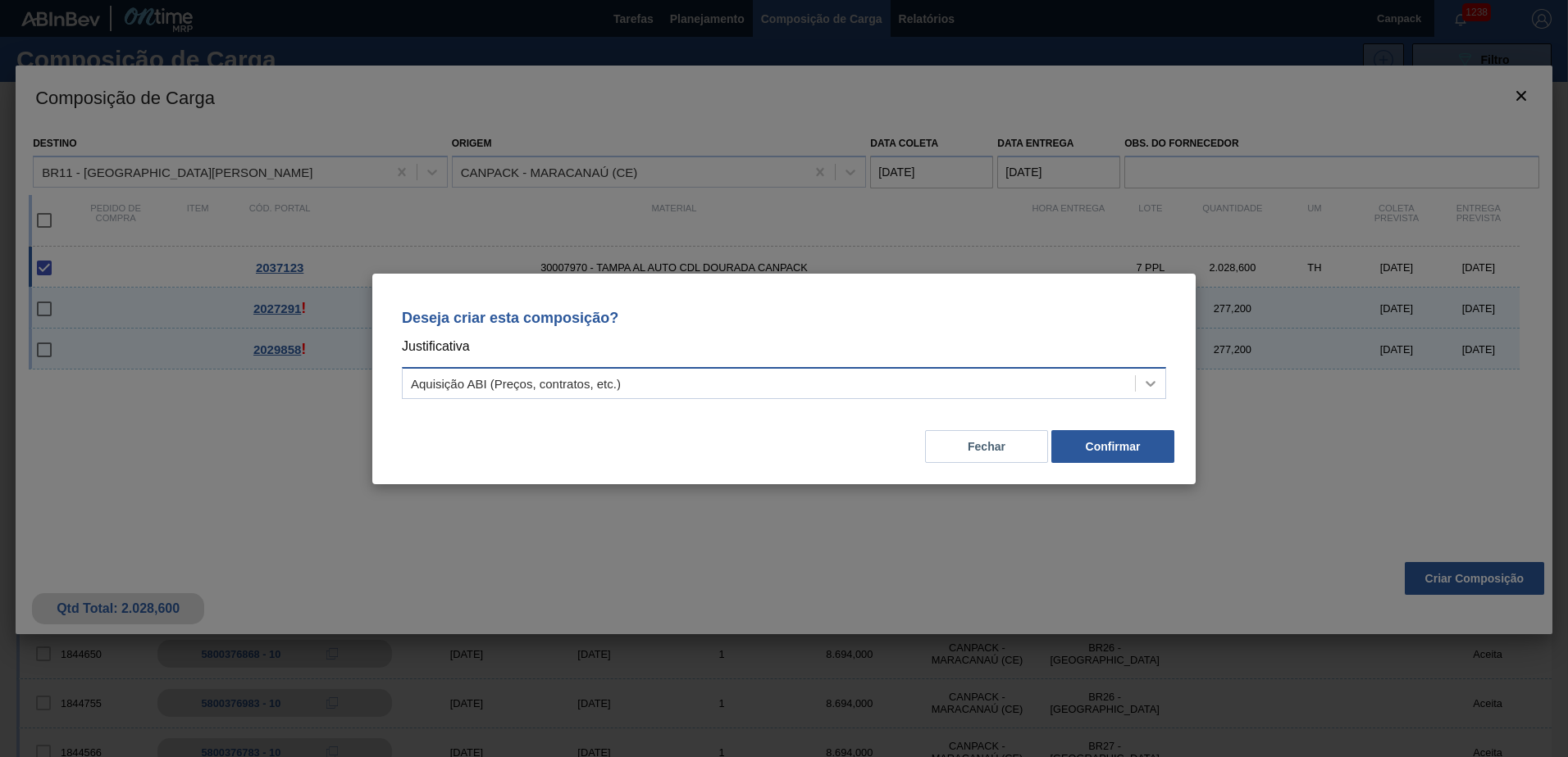
click at [1143, 381] on icon at bounding box center [1150, 384] width 17 height 17
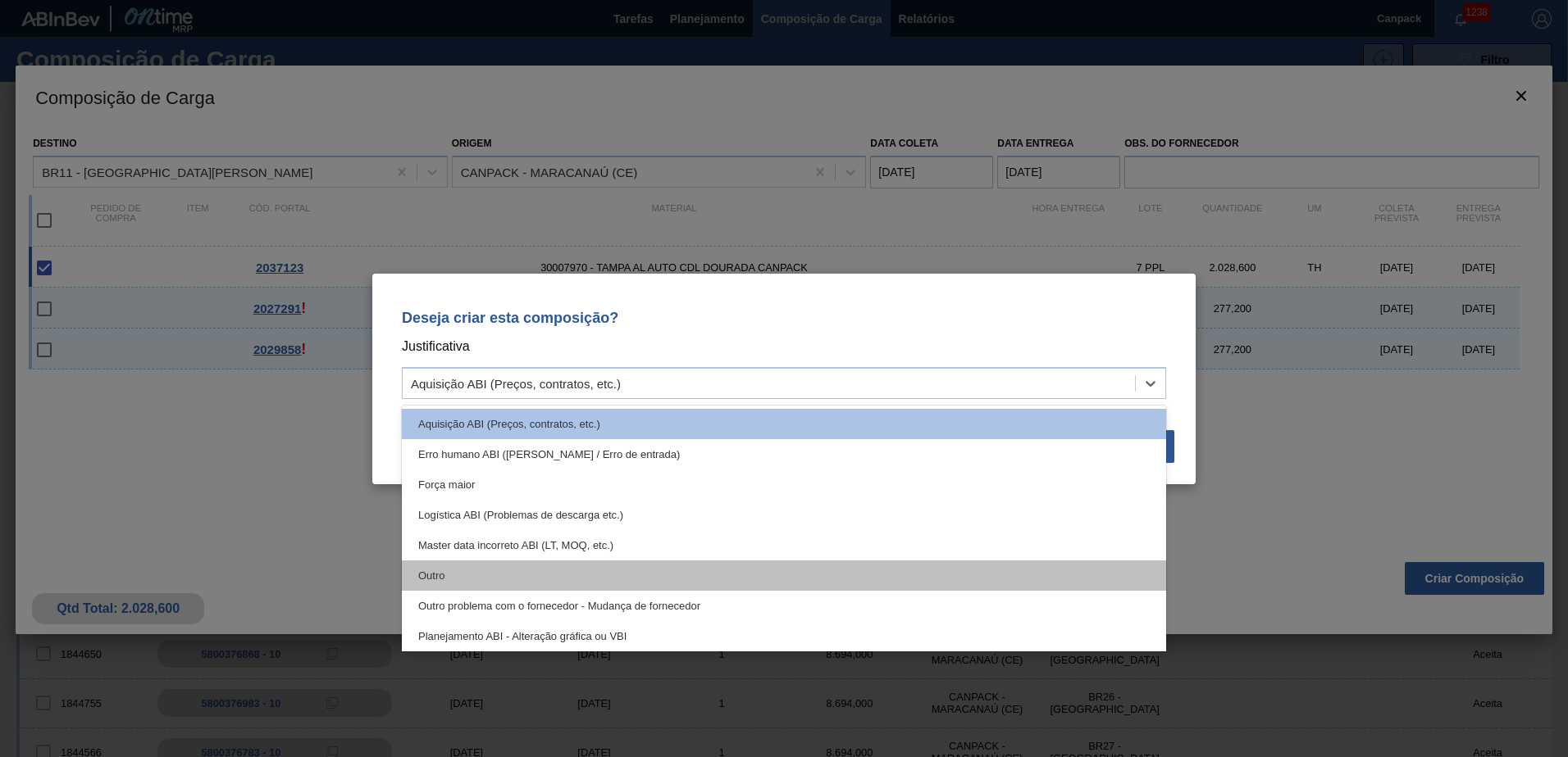
click at [520, 571] on div "Outro" at bounding box center [783, 575] width 764 height 30
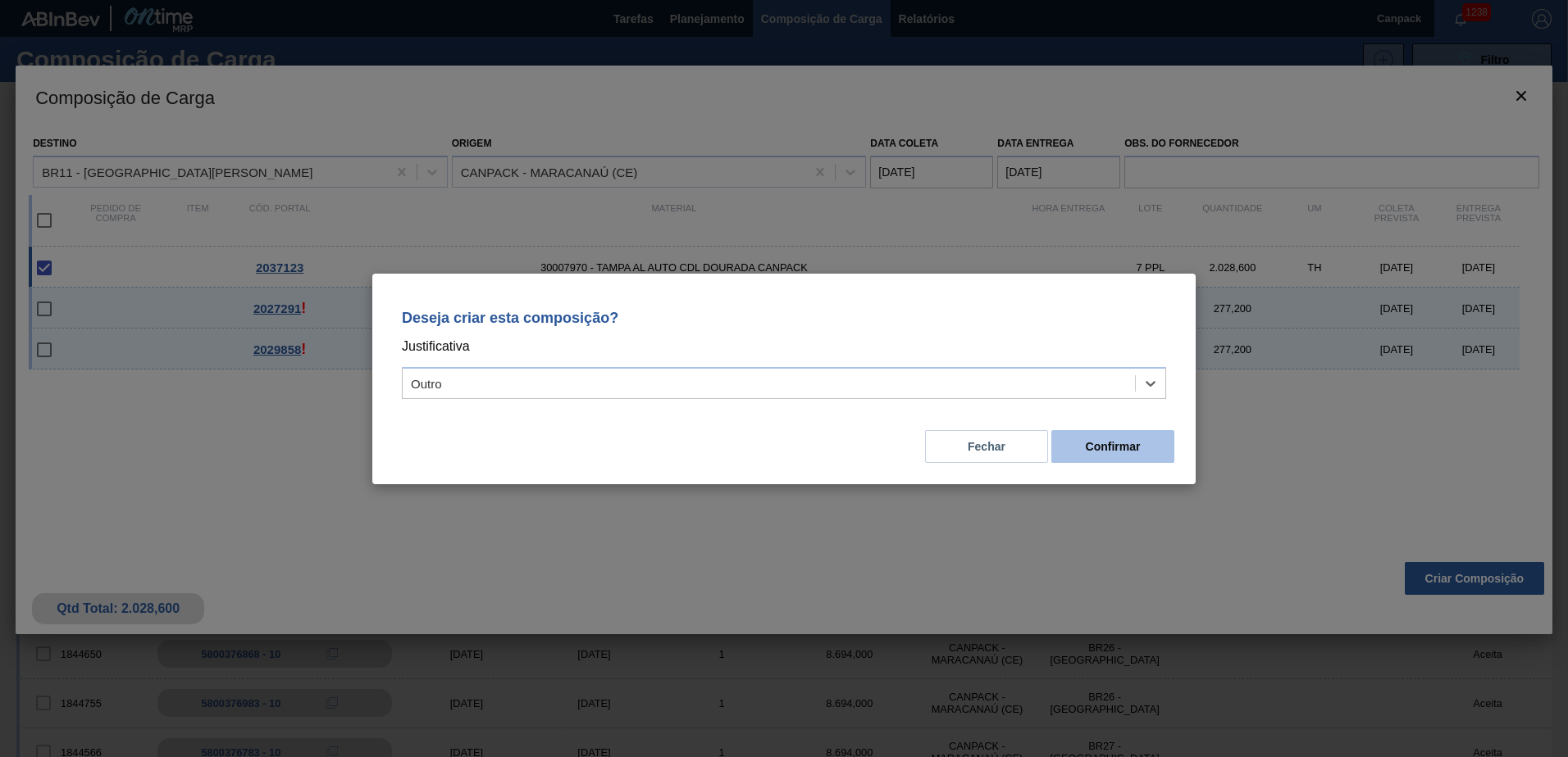
click at [1120, 446] on button "Confirmar" at bounding box center [1112, 446] width 123 height 33
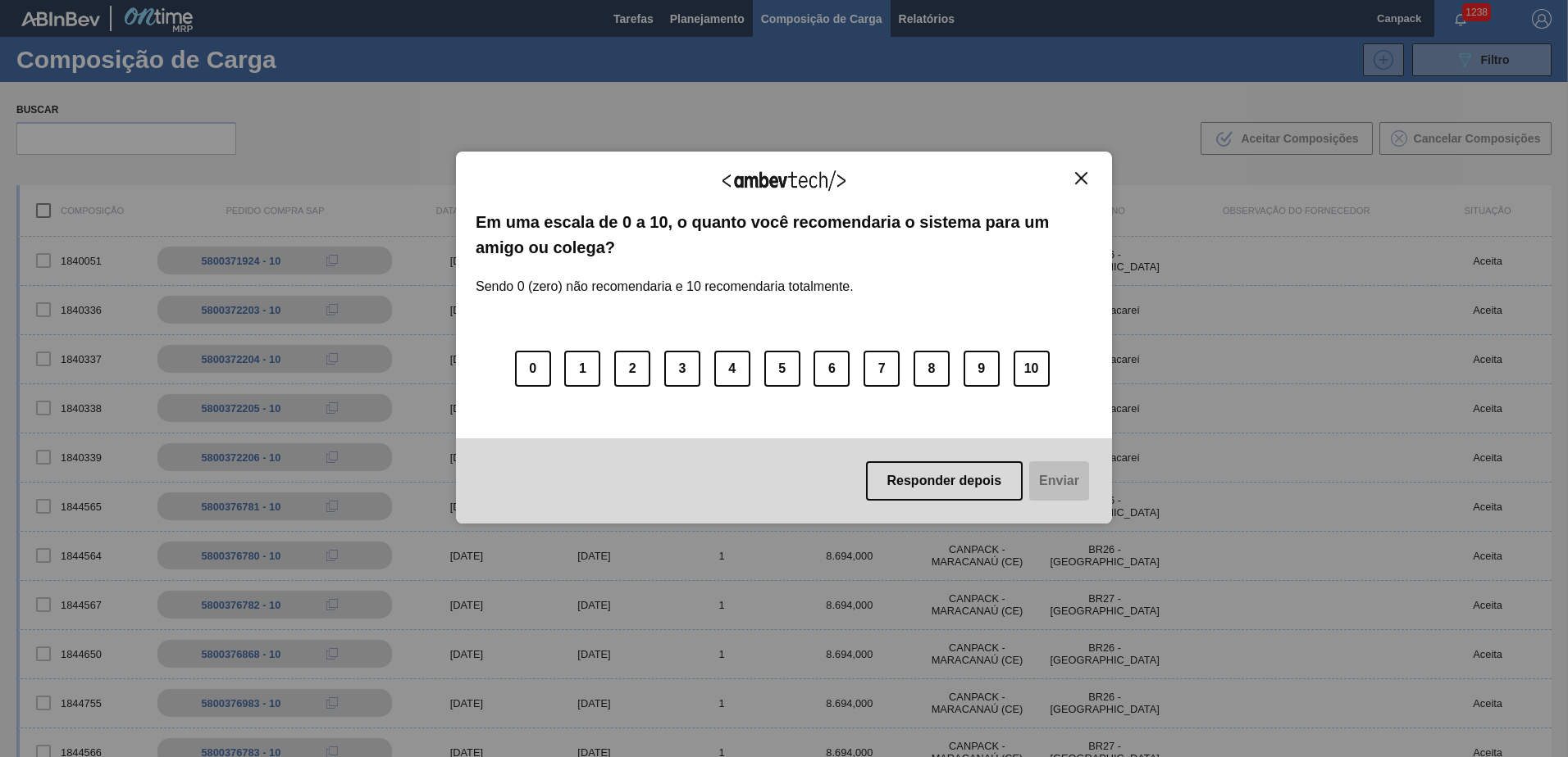
click at [1089, 177] on button "Close" at bounding box center [1081, 178] width 22 height 14
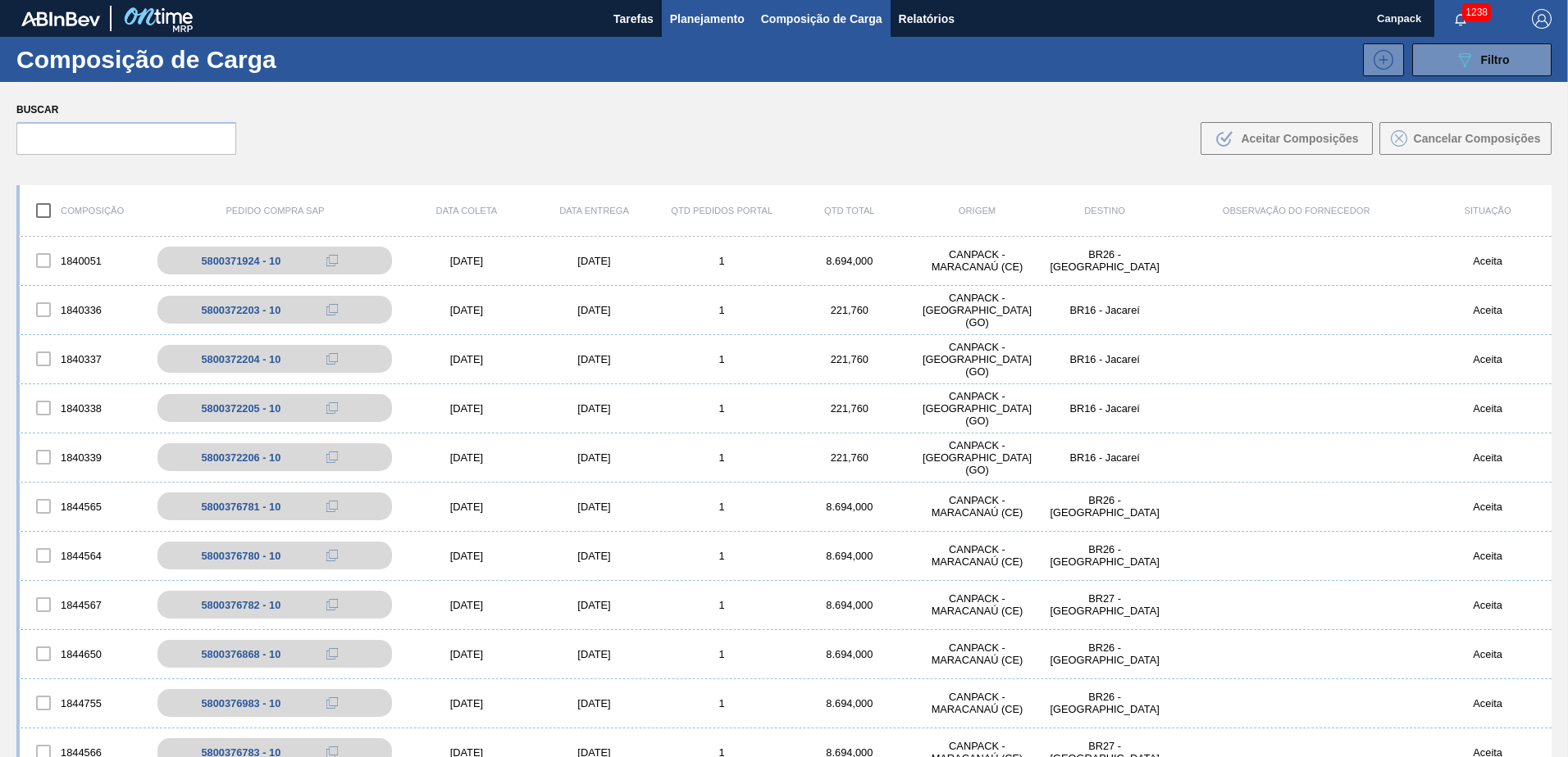
click at [685, 22] on span "Planejamento" at bounding box center [707, 19] width 74 height 20
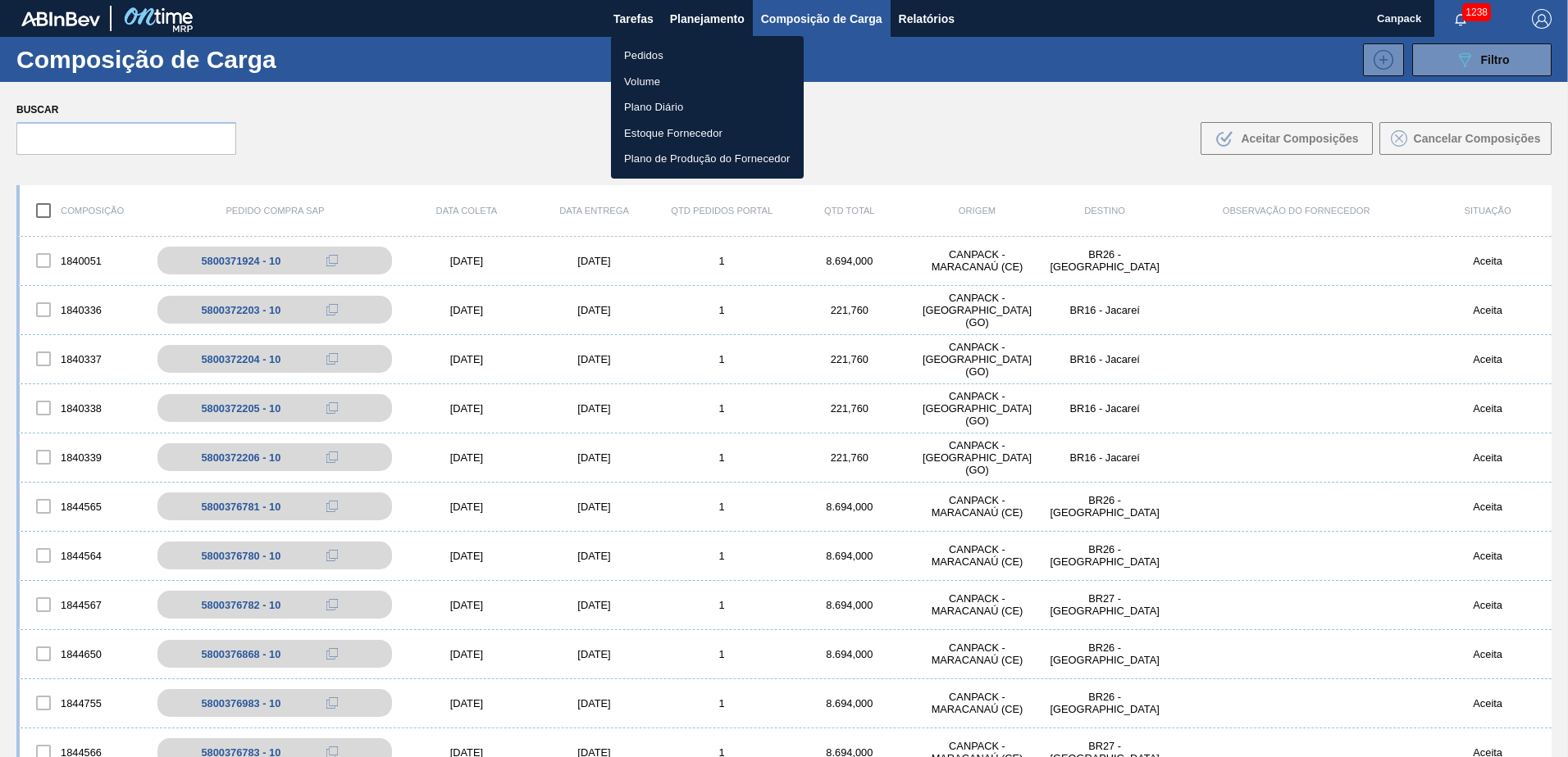
click at [628, 54] on li "Pedidos" at bounding box center [707, 55] width 192 height 26
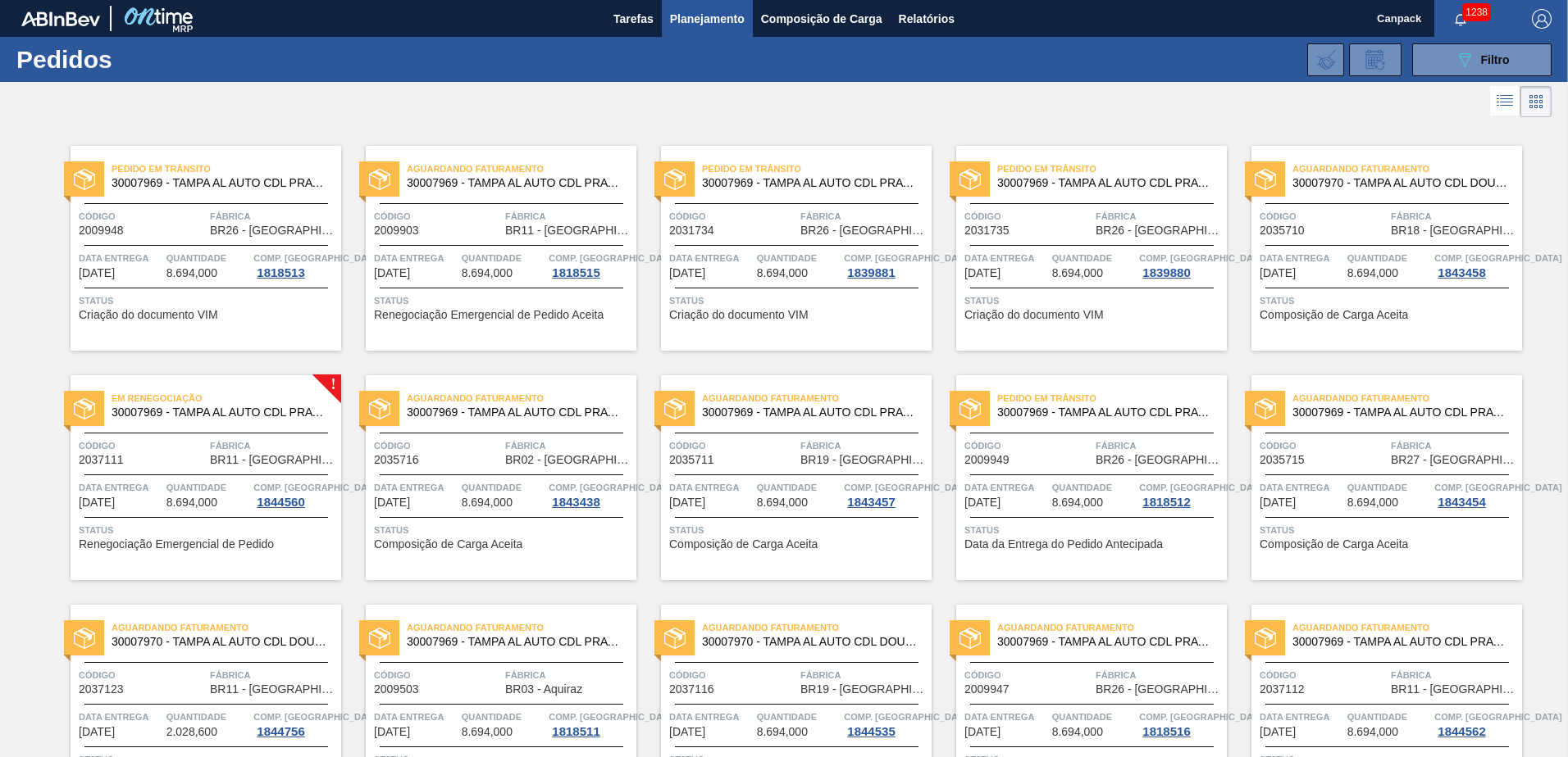
click at [1111, 116] on div at bounding box center [784, 101] width 1568 height 39
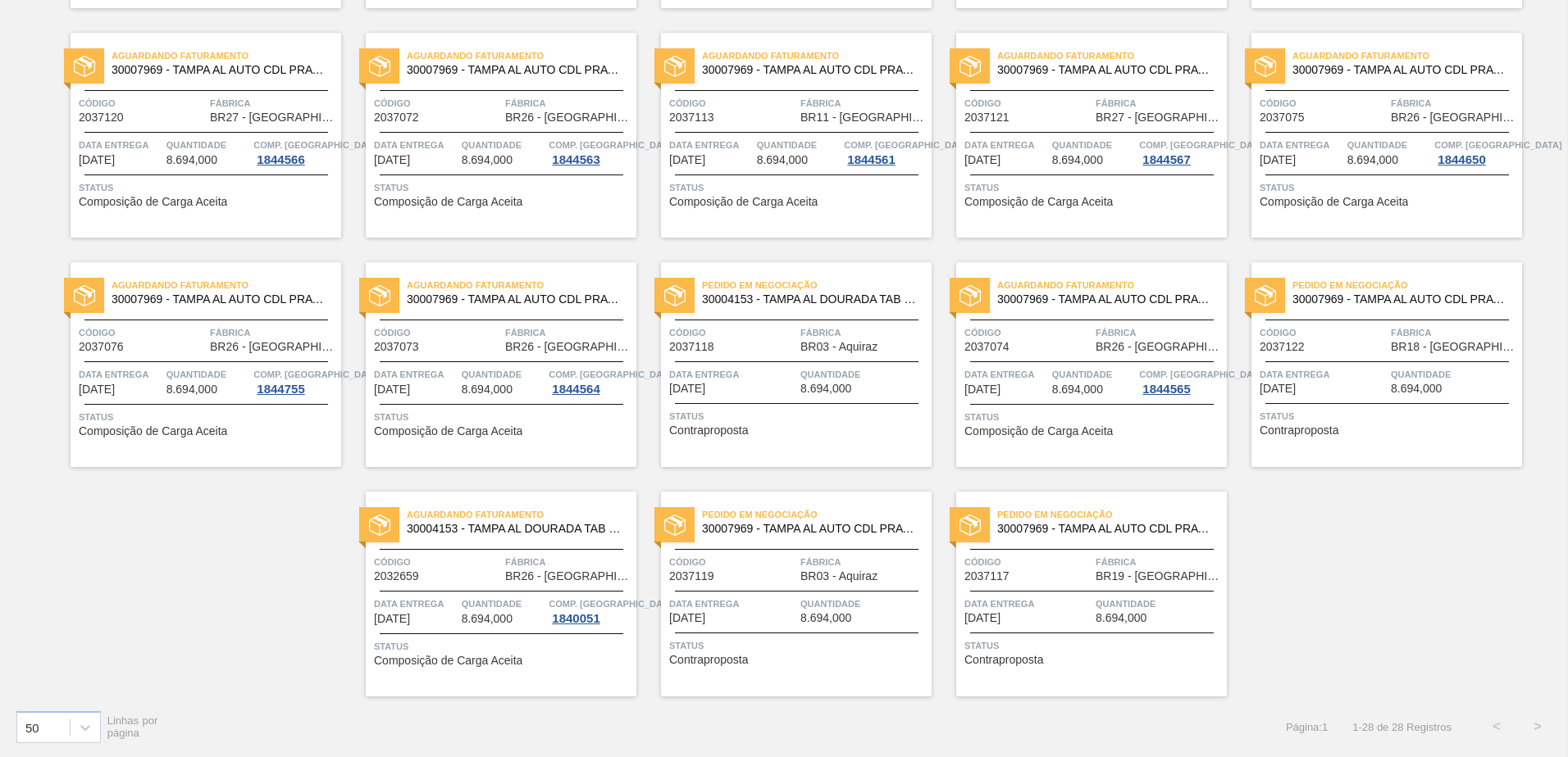
scroll to position [228, 0]
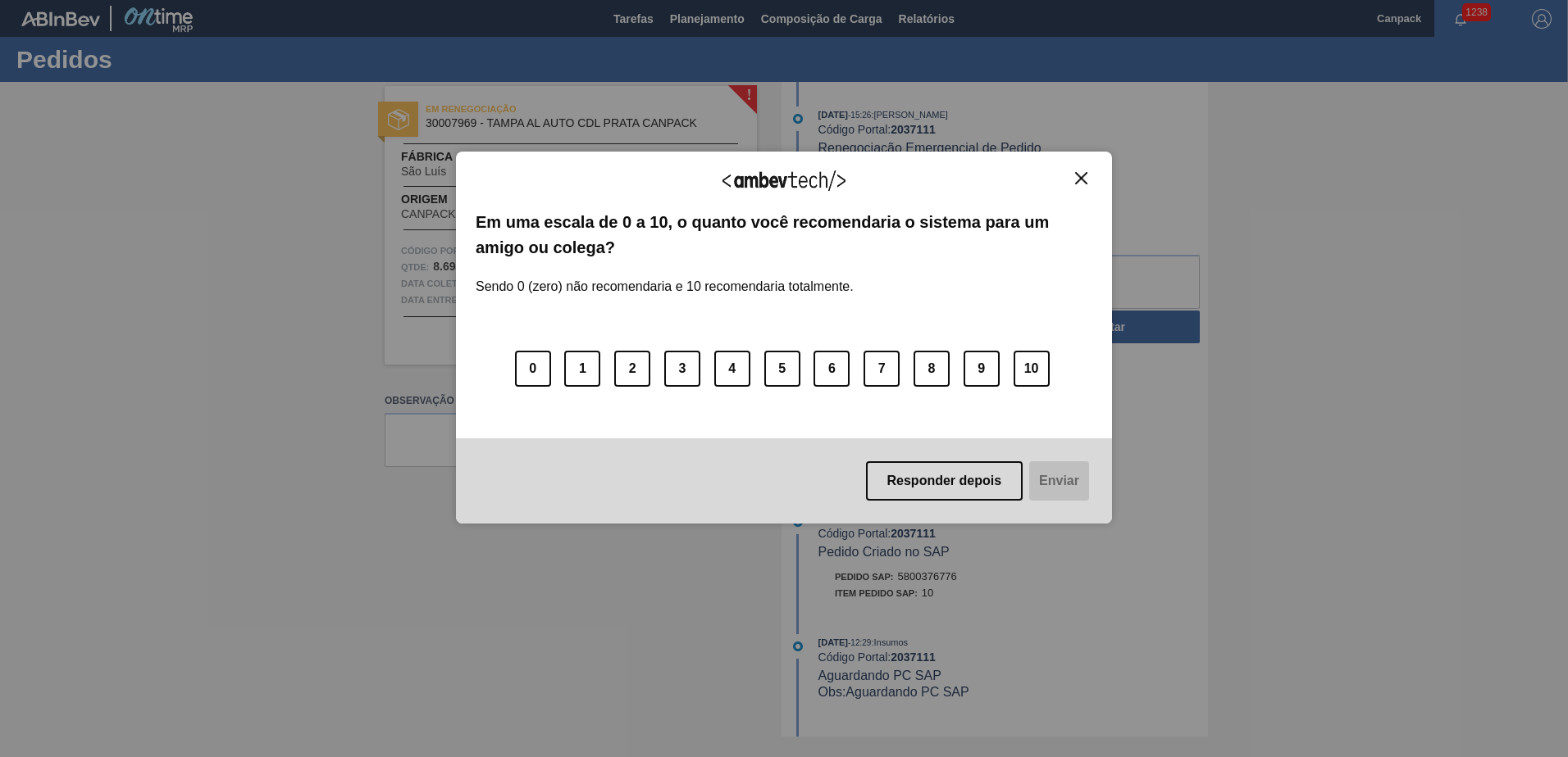
click at [1083, 177] on img "Close" at bounding box center [1081, 178] width 13 height 13
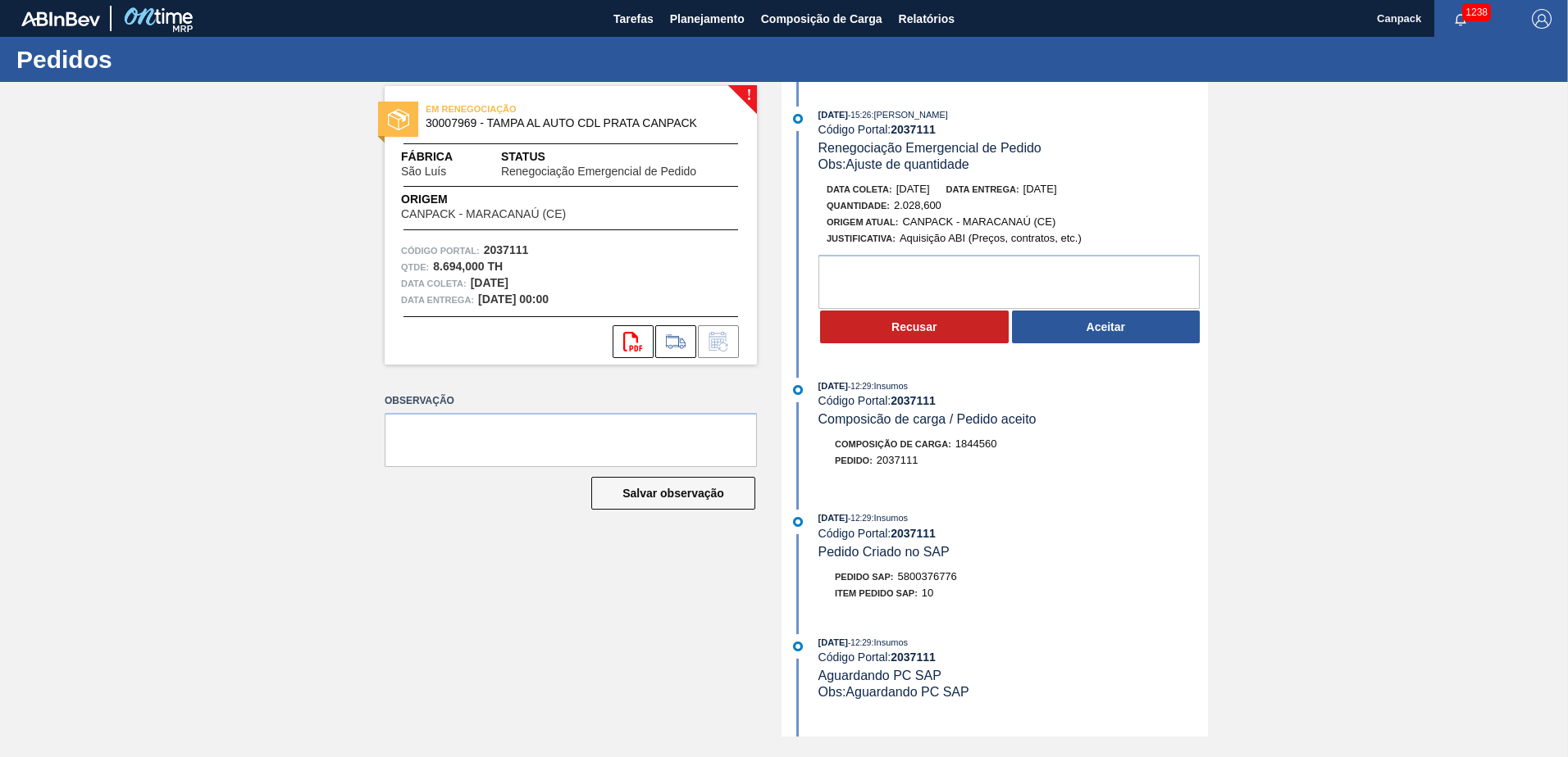
click at [1083, 177] on div "[DATE] 15:26 : [PERSON_NAME] Código Portal: 2037111 Renegociação Emergencial de…" at bounding box center [997, 229] width 423 height 247
click at [1076, 339] on button "Aceitar" at bounding box center [1105, 326] width 188 height 33
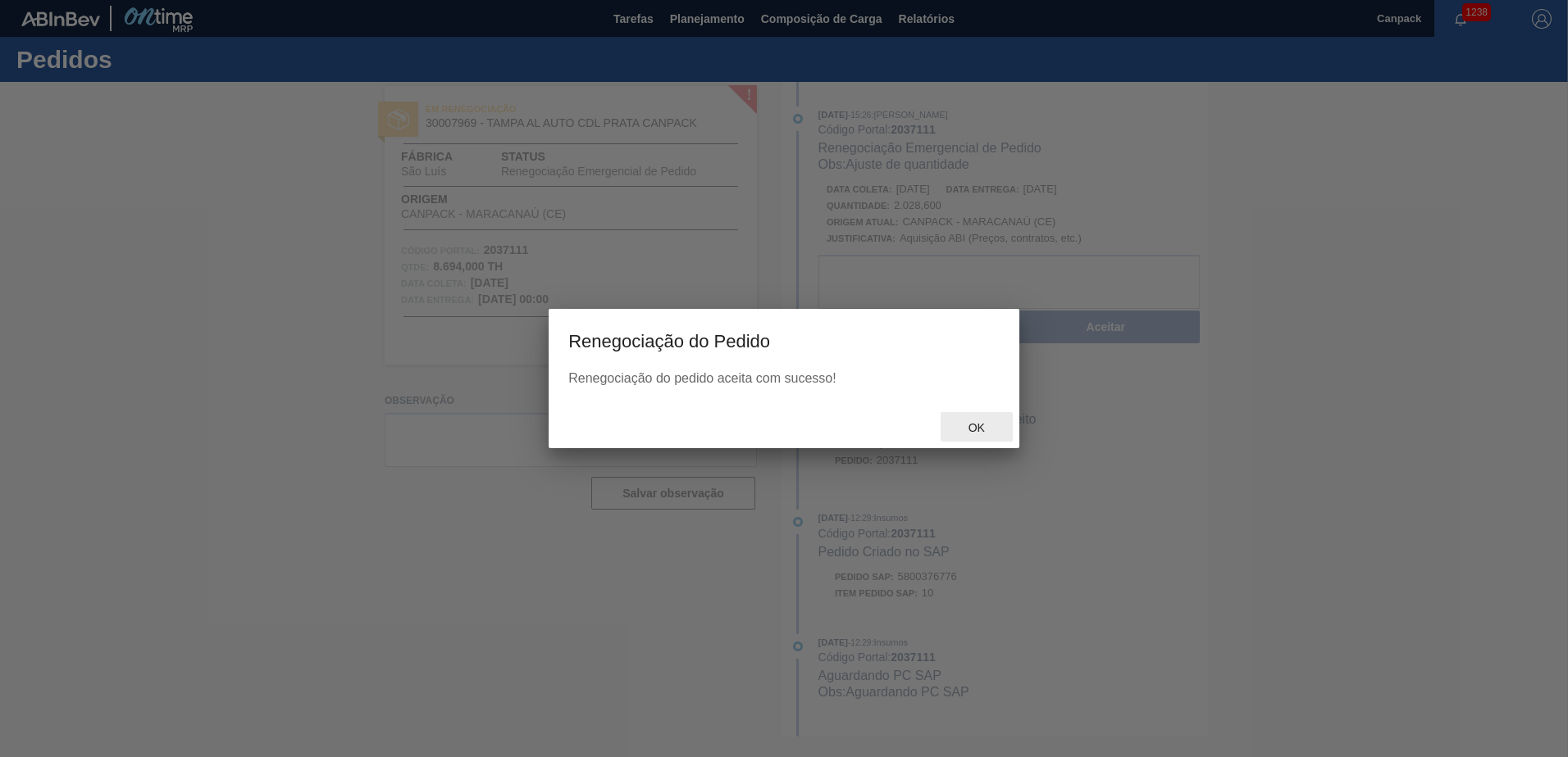
click at [992, 430] on span "Ok" at bounding box center [976, 428] width 43 height 13
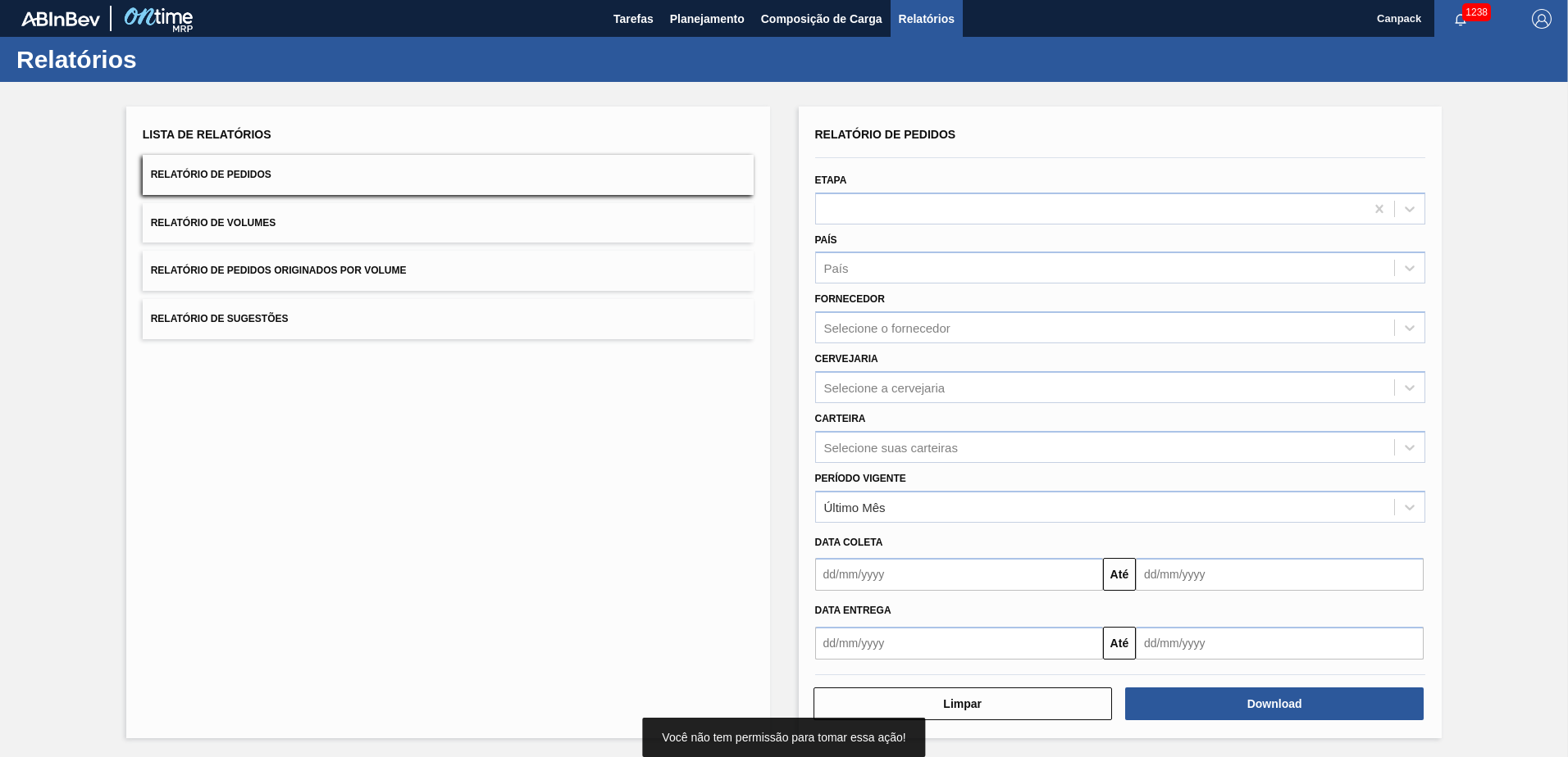
scroll to position [2, 0]
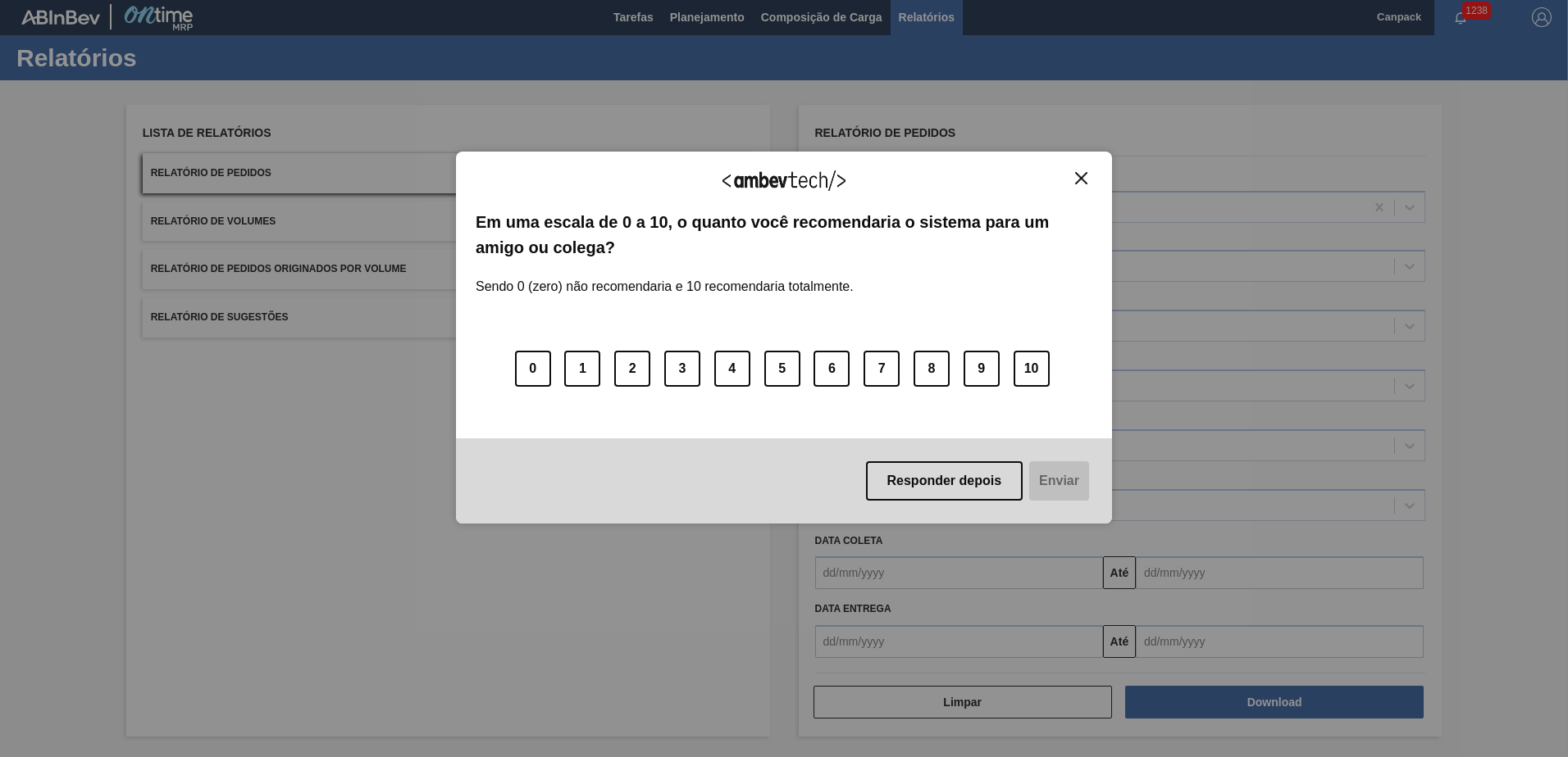
click at [1077, 181] on img "Close" at bounding box center [1081, 178] width 13 height 13
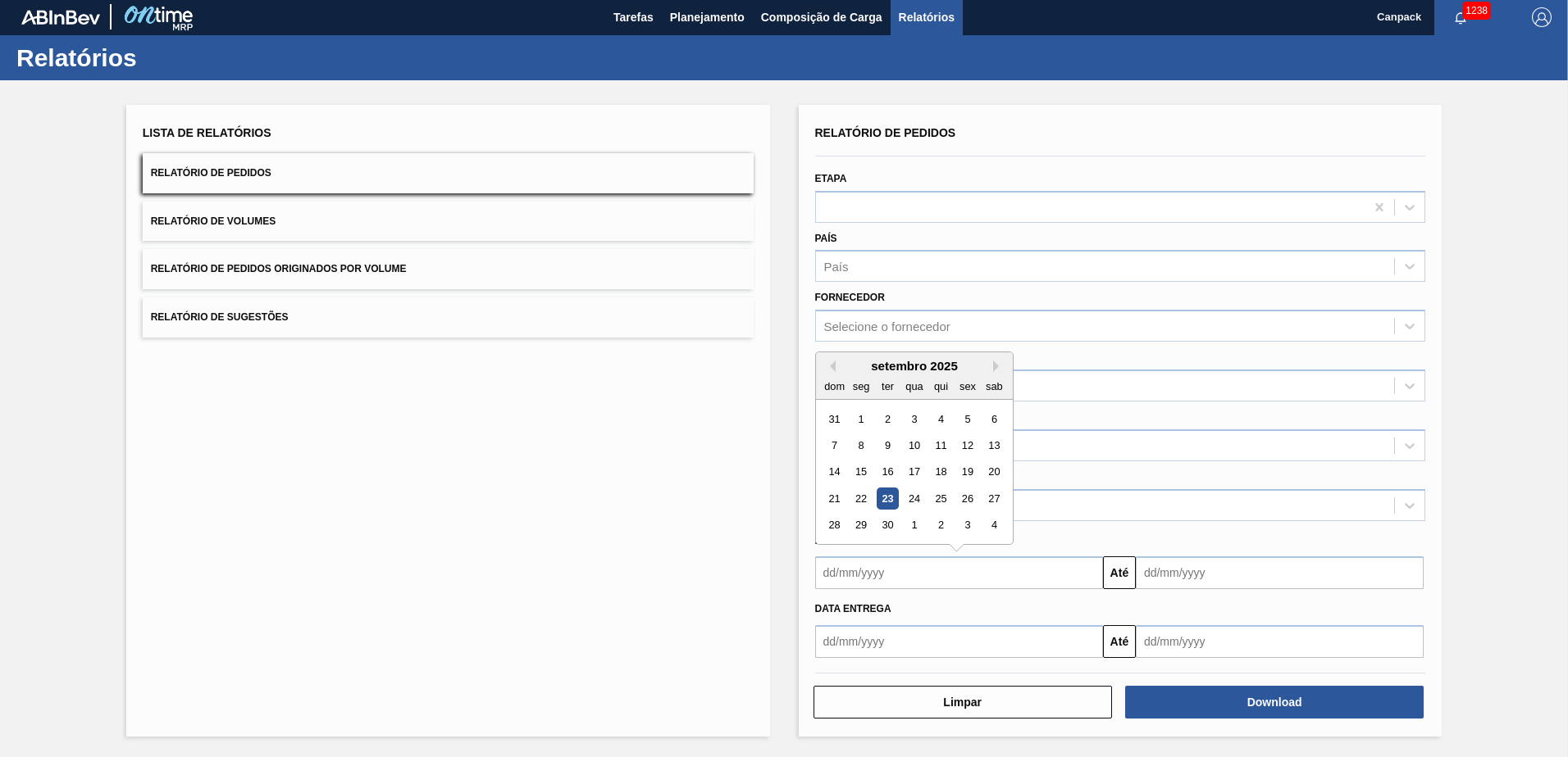
click at [884, 576] on input "text" at bounding box center [959, 572] width 288 height 33
click at [884, 499] on div "23" at bounding box center [887, 499] width 22 height 22
type input "[DATE]"
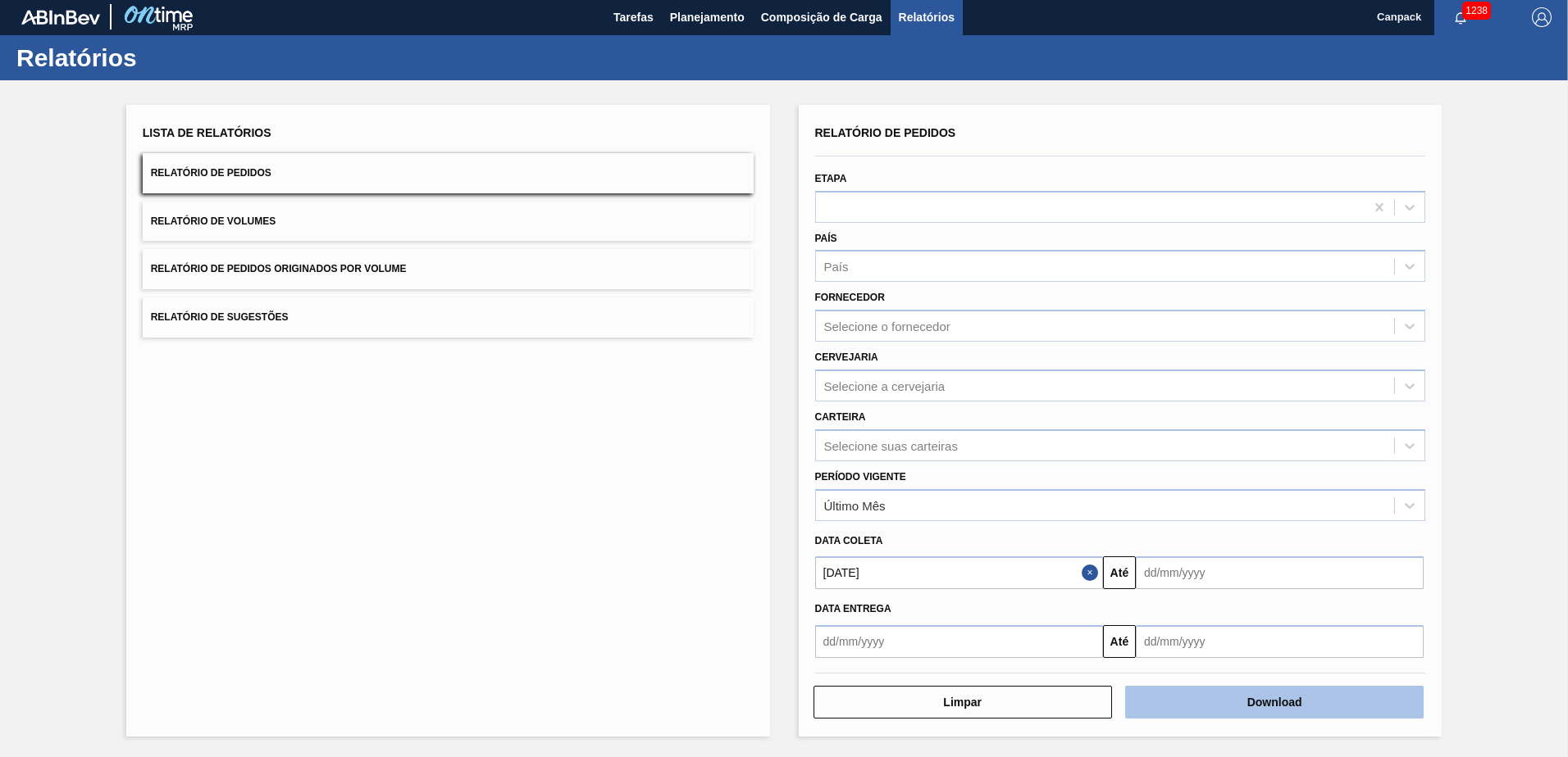
click at [1253, 698] on button "Download" at bounding box center [1274, 702] width 299 height 33
click at [1490, 176] on div "Lista de Relatórios Relatório de Pedidos Relatório de Volumes Relatório de Pedi…" at bounding box center [784, 418] width 1568 height 677
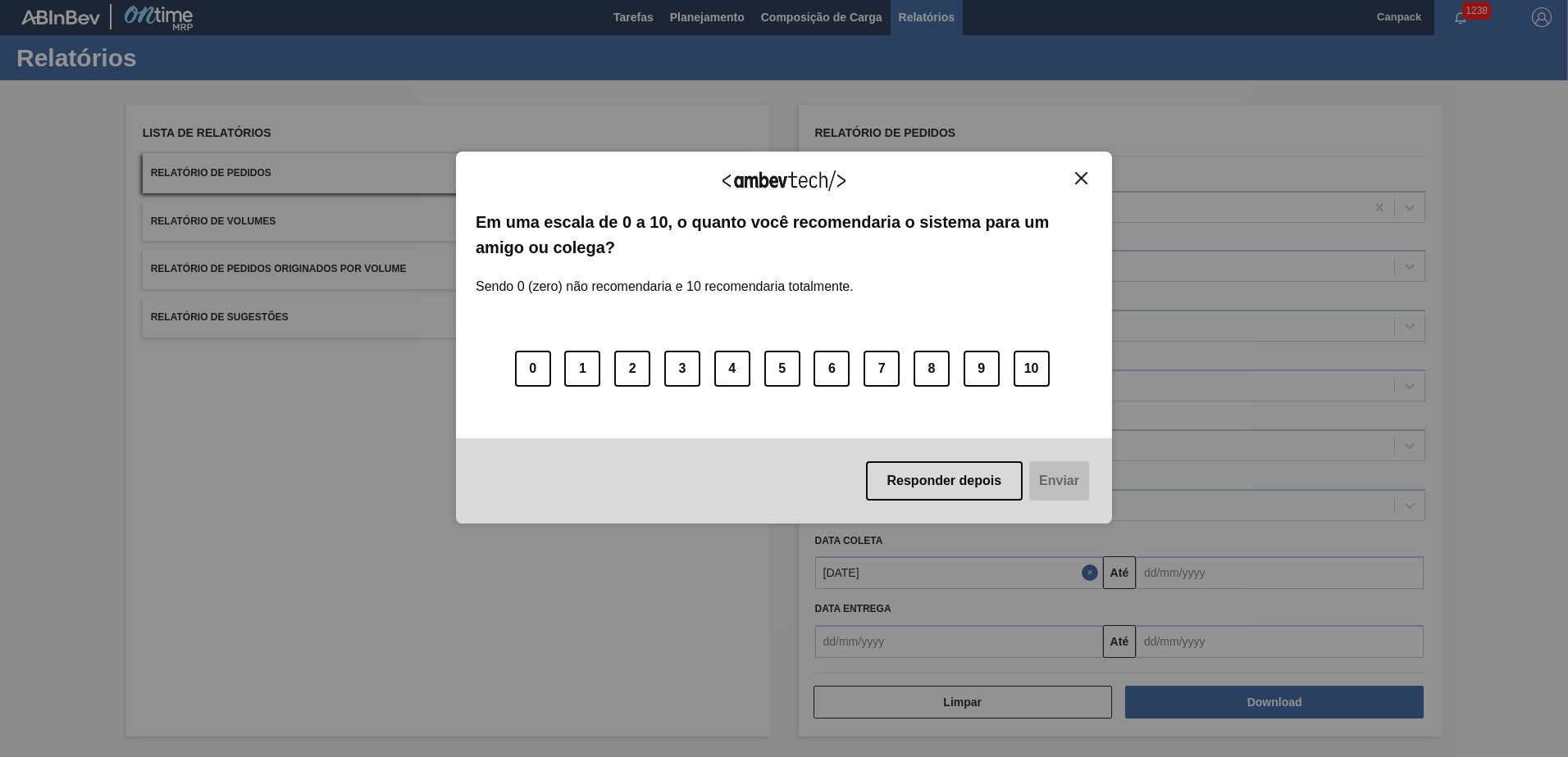
click at [1085, 179] on img "Close" at bounding box center [1081, 178] width 13 height 13
